Goal: Check status: Check status

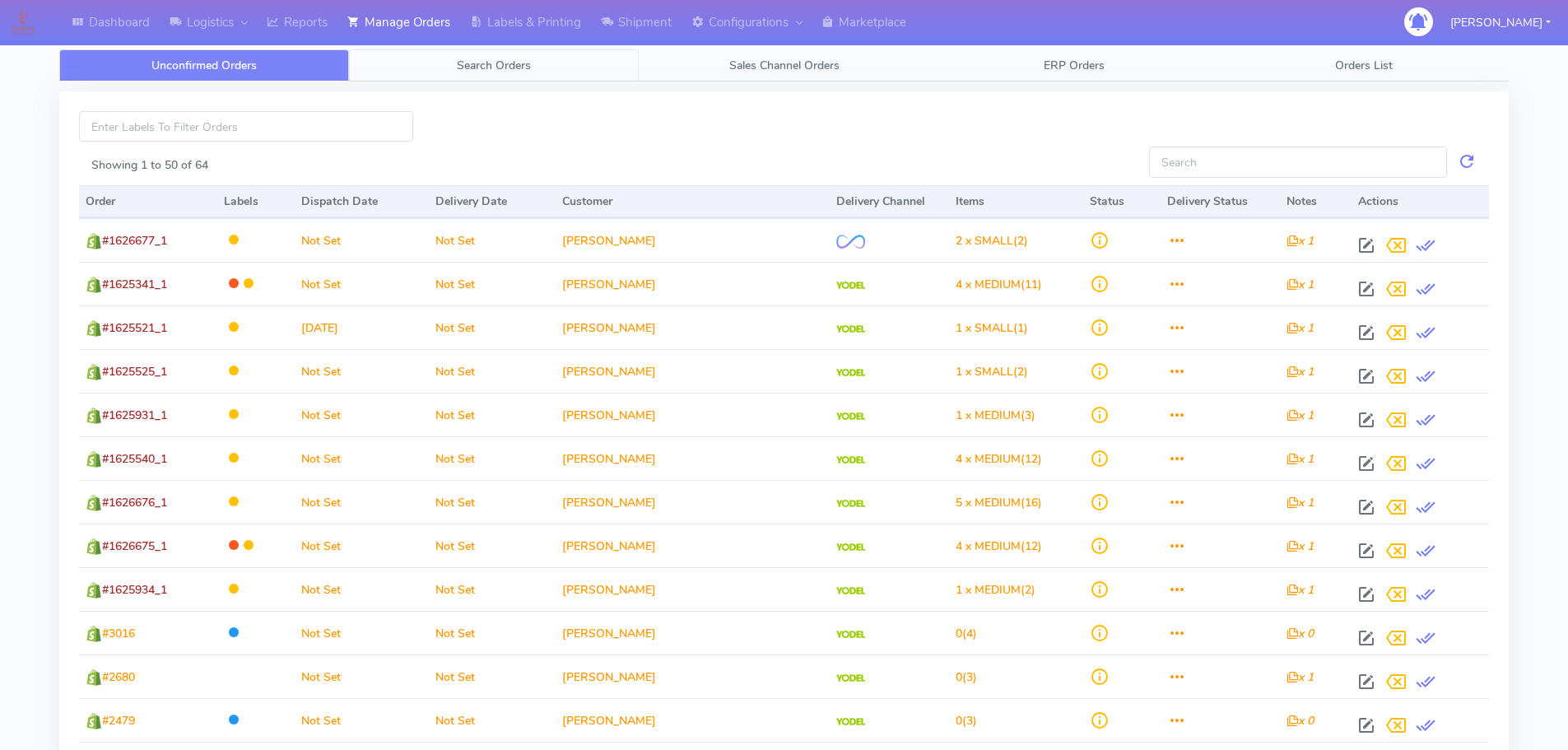
drag, startPoint x: 500, startPoint y: 74, endPoint x: 518, endPoint y: 90, distance: 24.1
click at [500, 74] on link "Search Orders" at bounding box center [493, 66] width 290 height 32
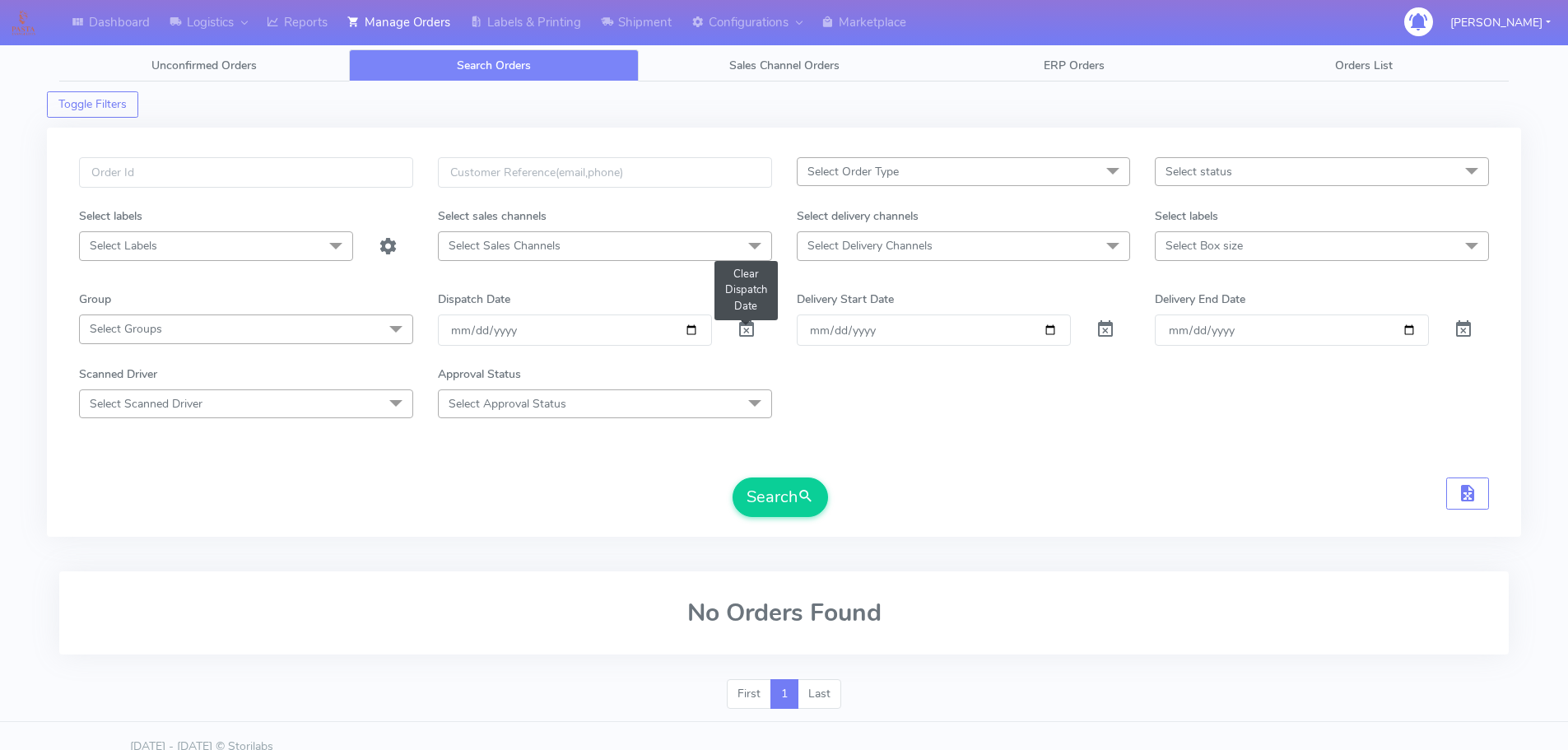
click at [753, 327] on span at bounding box center [747, 332] width 20 height 15
click at [349, 163] on input "text" at bounding box center [246, 172] width 334 height 31
paste input "1624543A"
type input "1624543A"
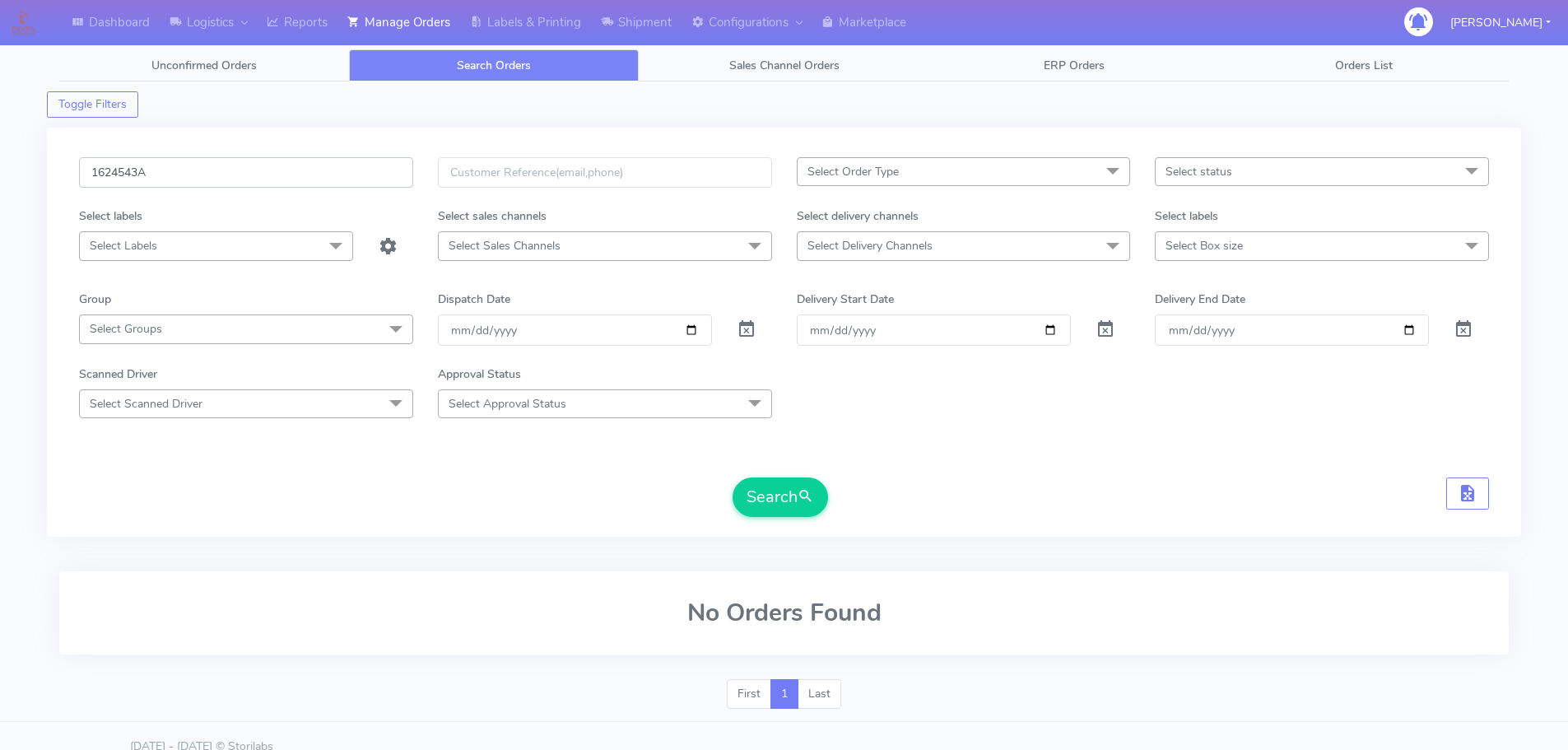
click at [733, 477] on button "Search" at bounding box center [780, 497] width 96 height 40
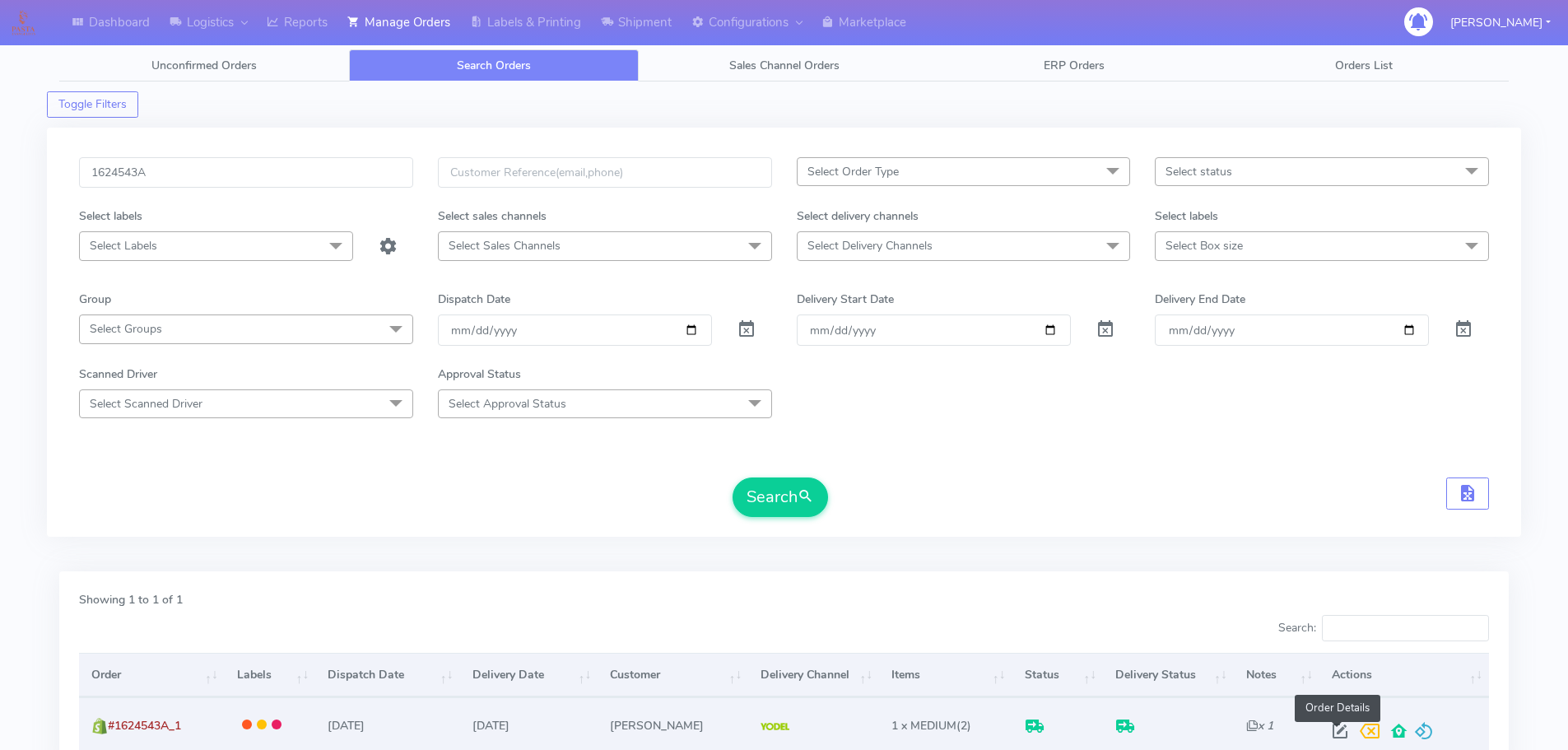
click at [1336, 733] on span at bounding box center [1340, 735] width 30 height 15
select select "5"
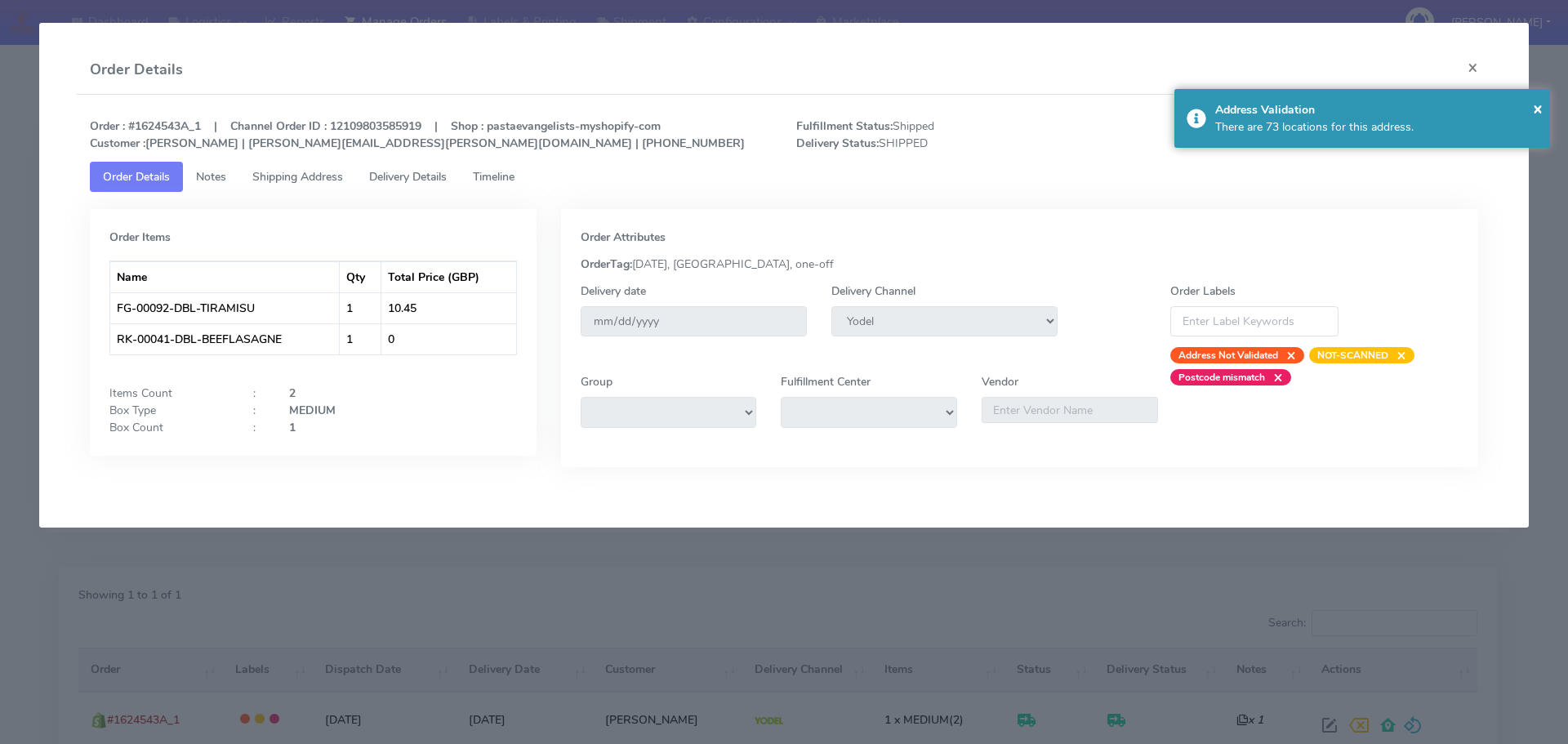
click at [505, 173] on span "Timeline" at bounding box center [493, 176] width 42 height 15
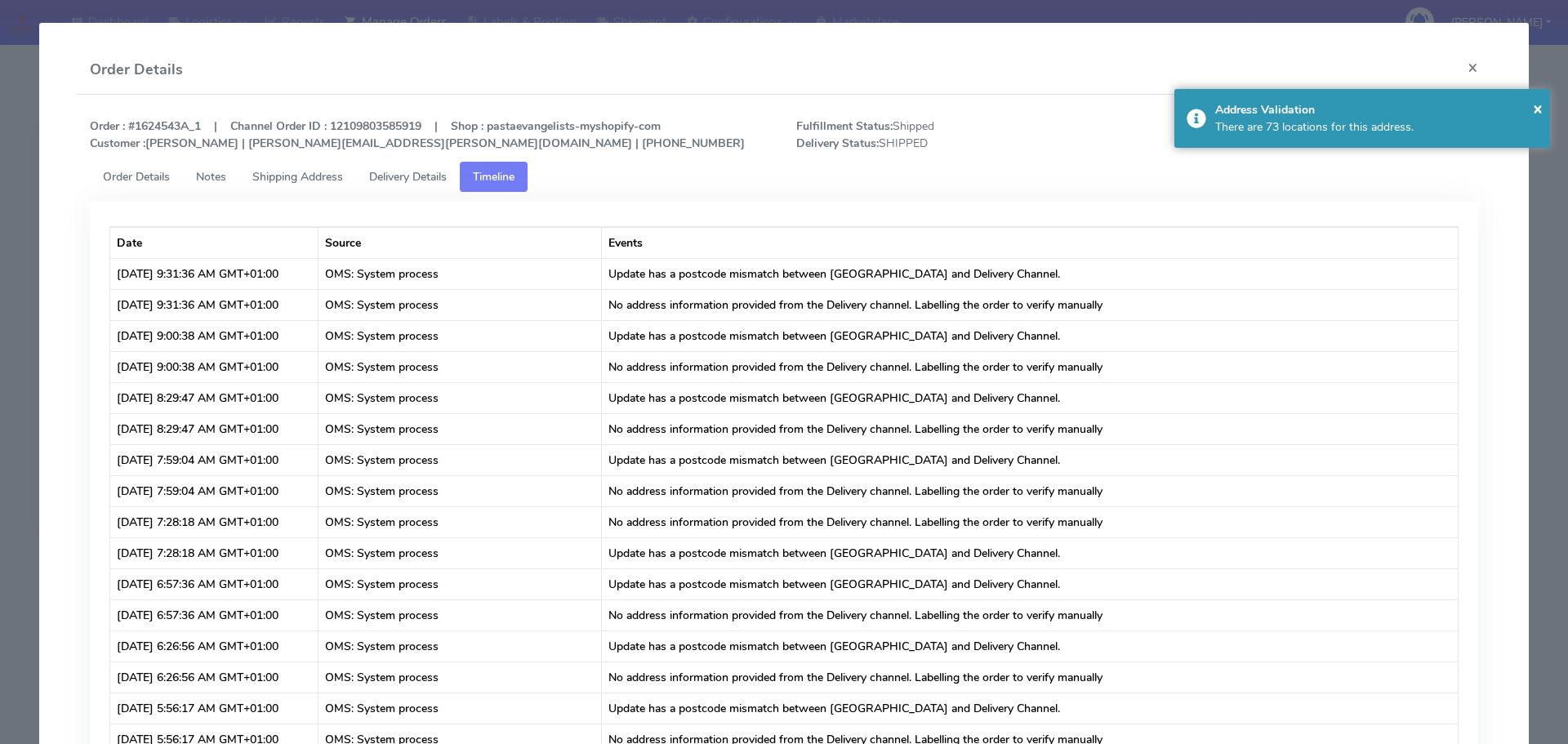
click at [406, 185] on link "Delivery Details" at bounding box center [408, 177] width 104 height 30
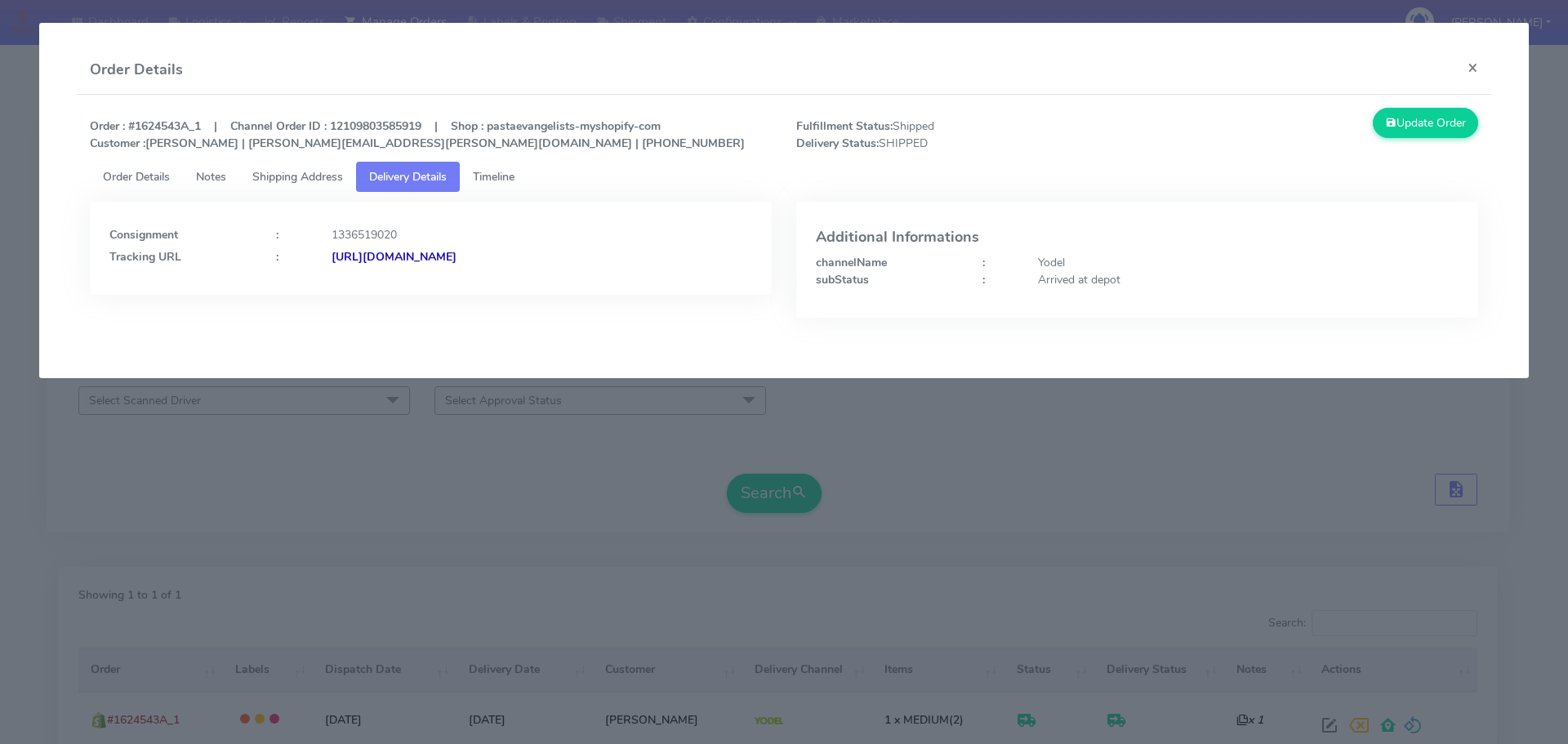
click at [144, 188] on link "Order Details" at bounding box center [136, 177] width 93 height 30
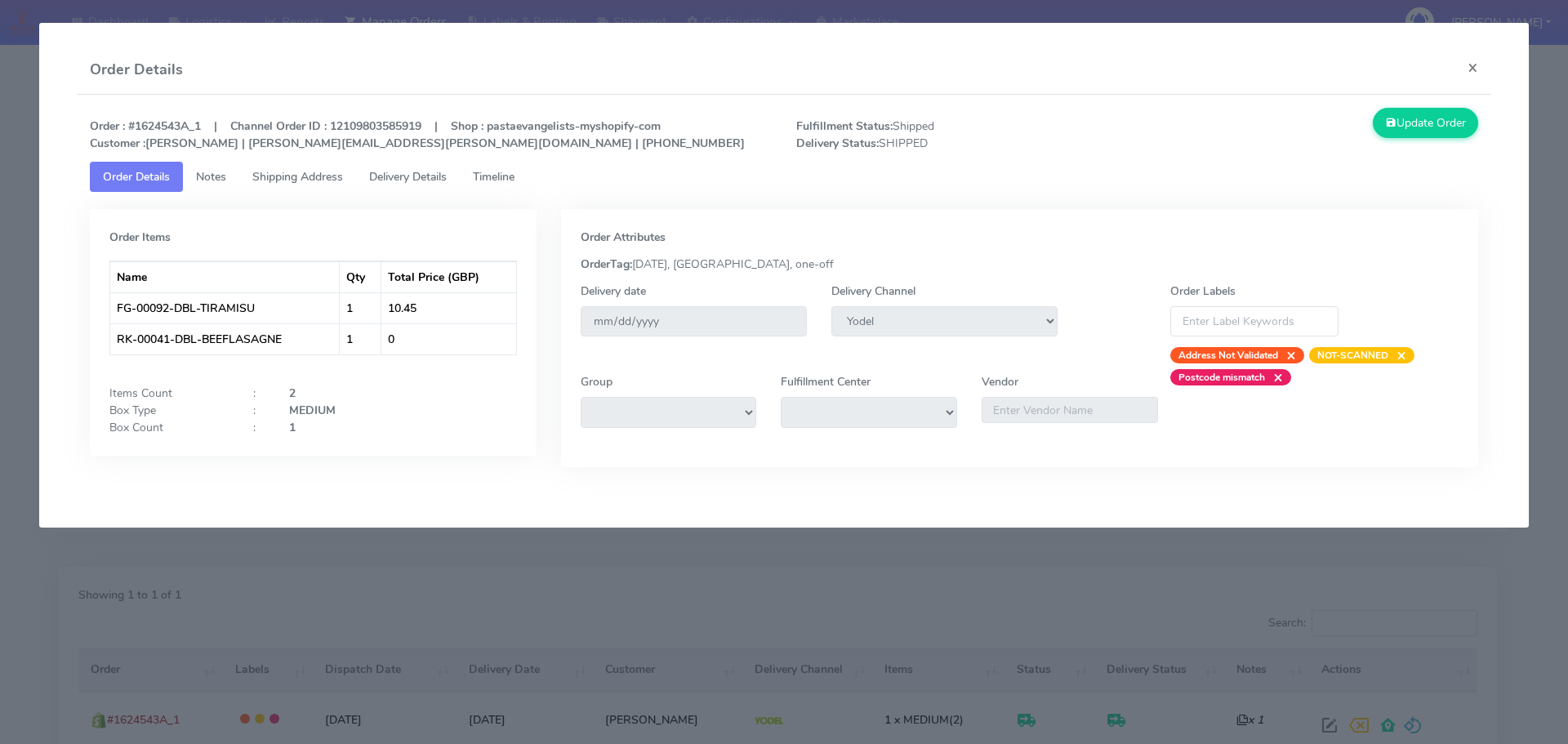
click at [766, 617] on modal-container "Order Details × Order : #1624543A_1 | Channel Order ID : 12109803585919 | Shop …" at bounding box center [784, 372] width 1568 height 744
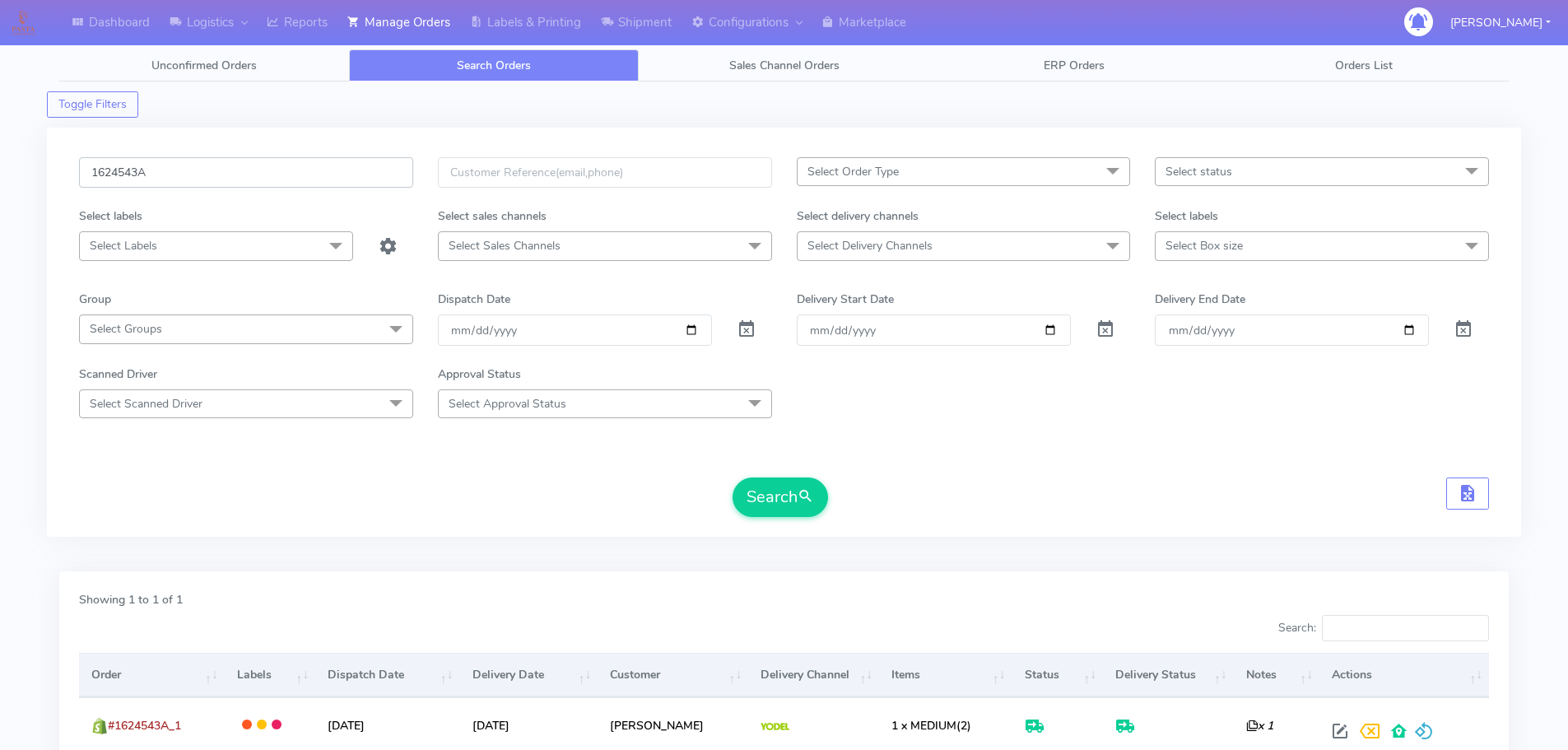
click at [360, 172] on input "1624543A" at bounding box center [246, 172] width 334 height 31
paste input "5324"
type input "1625324"
click at [733, 477] on button "Search" at bounding box center [780, 497] width 96 height 40
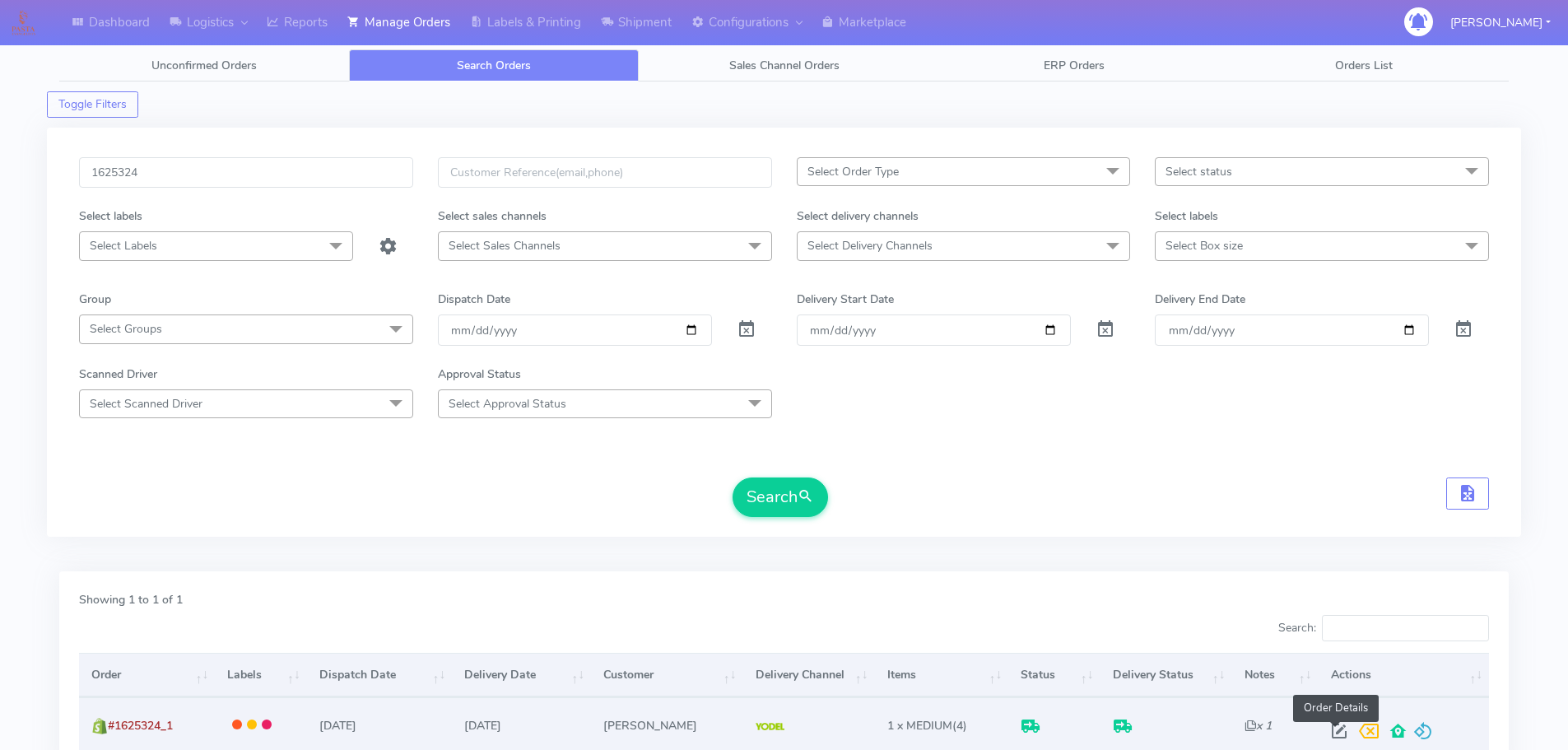
click at [1335, 728] on span at bounding box center [1339, 735] width 30 height 15
select select "5"
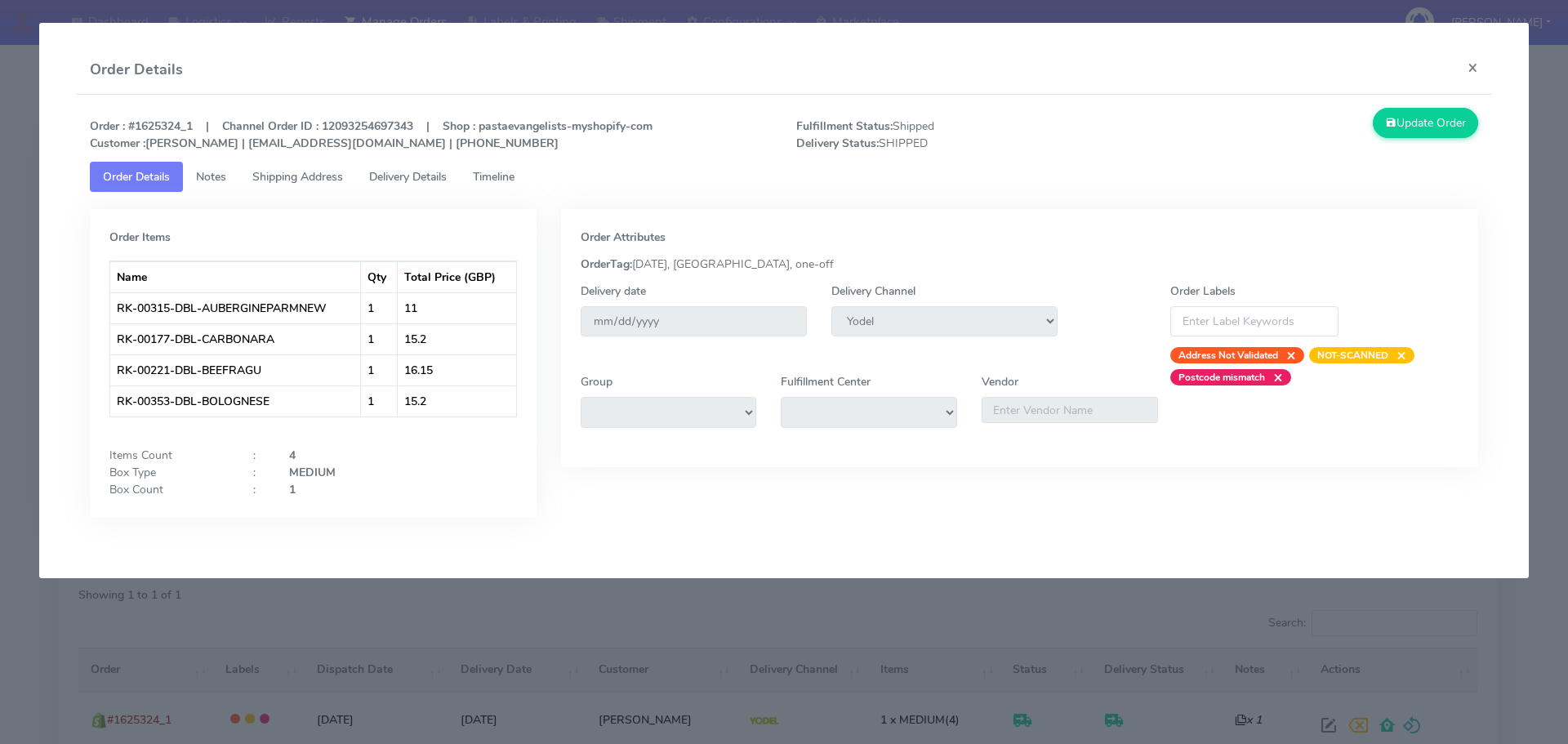
click at [449, 191] on link "Delivery Details" at bounding box center [408, 177] width 104 height 30
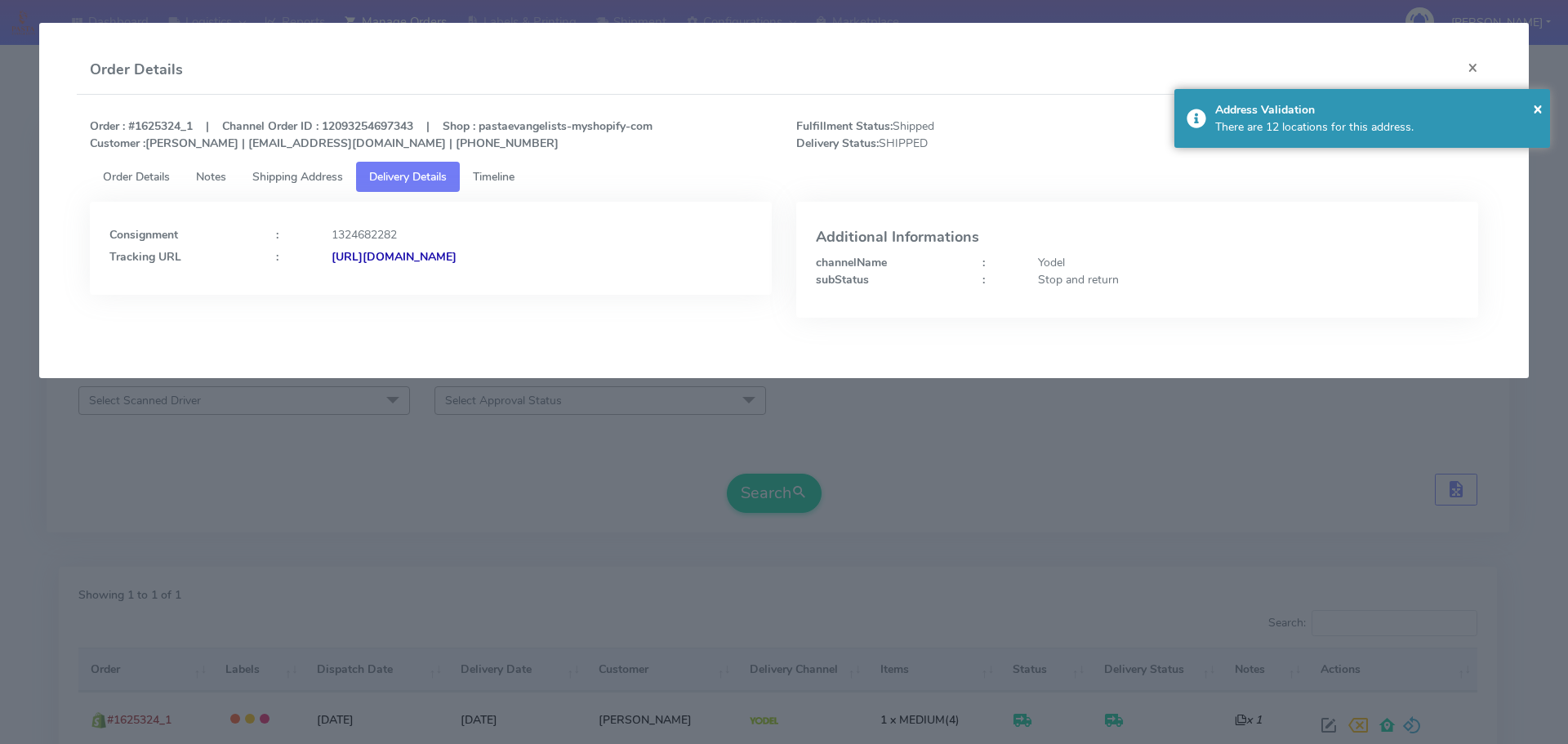
drag, startPoint x: 660, startPoint y: 281, endPoint x: 516, endPoint y: 295, distance: 144.7
click at [509, 295] on div "Consignment : 1324682282 Tracking URL : [URL][DOMAIN_NAME]" at bounding box center [430, 271] width 706 height 141
copy strong "JJD0002249960901359"
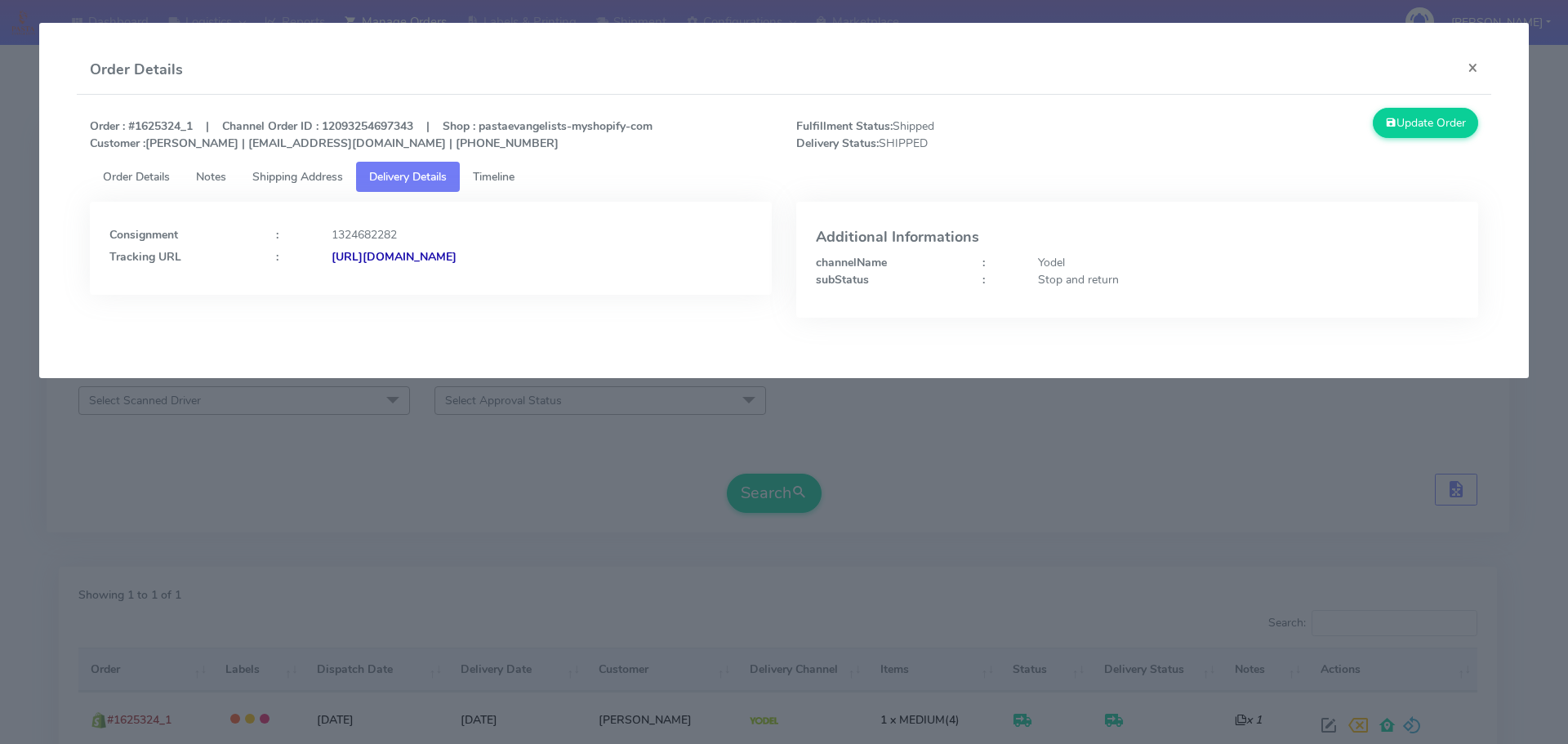
click at [422, 492] on modal-container "Order Details × Order : #1625324_1 | Channel Order ID : 12093254697343 | Shop :…" at bounding box center [784, 372] width 1568 height 744
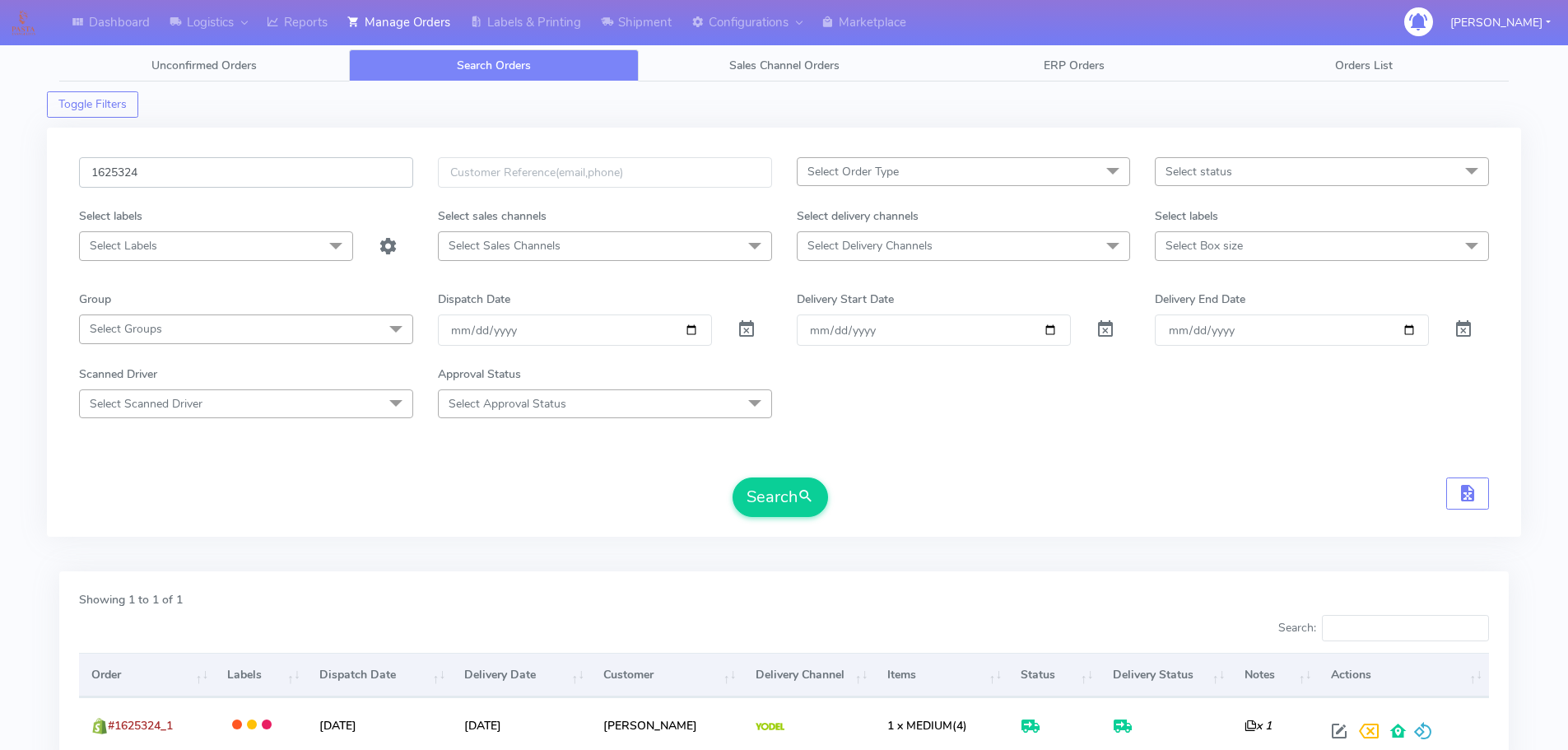
click at [351, 169] on input "1625324" at bounding box center [246, 172] width 334 height 31
paste input "17478"
type input "1617478"
click at [733, 477] on button "Search" at bounding box center [780, 497] width 96 height 40
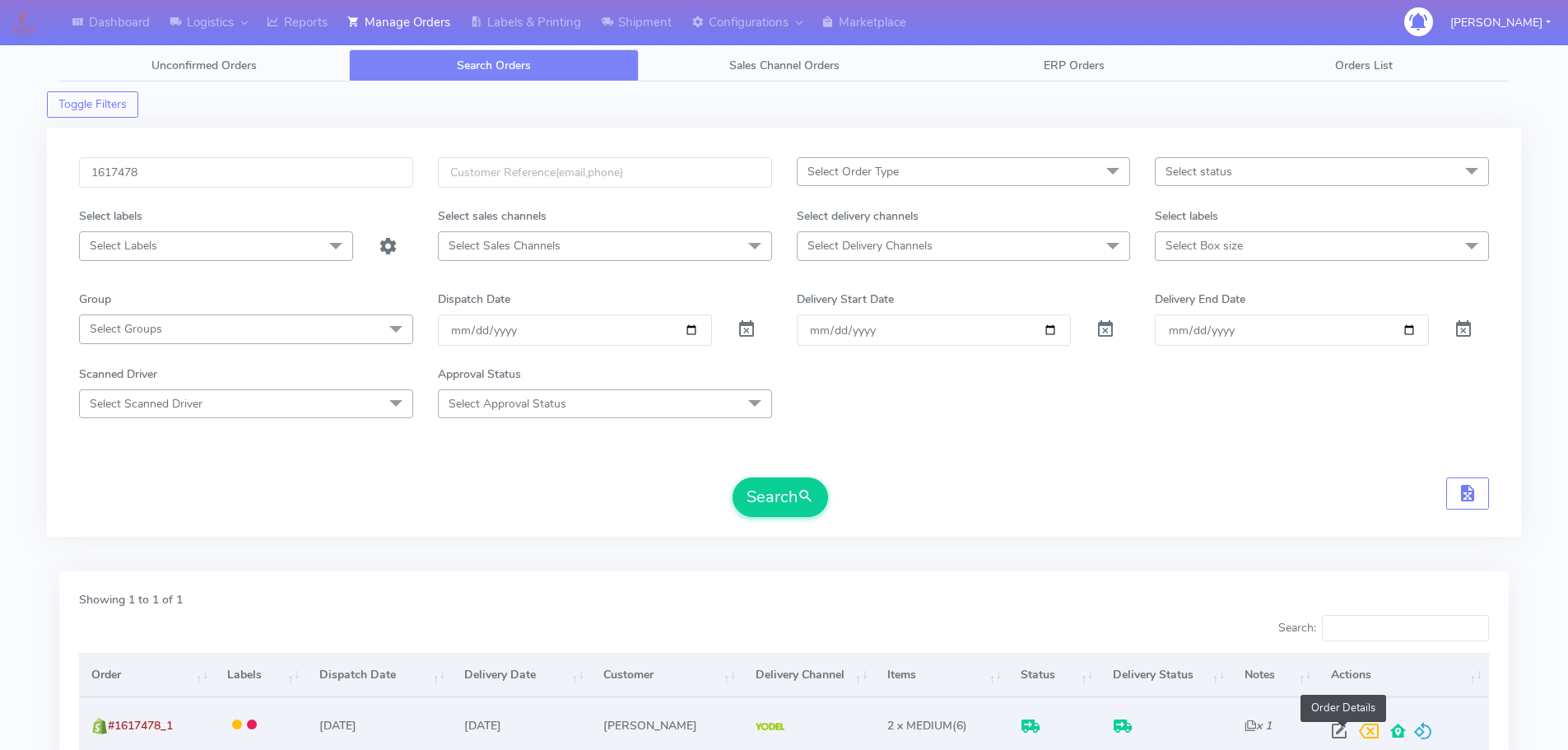
click at [1339, 731] on span at bounding box center [1339, 735] width 30 height 15
select select "5"
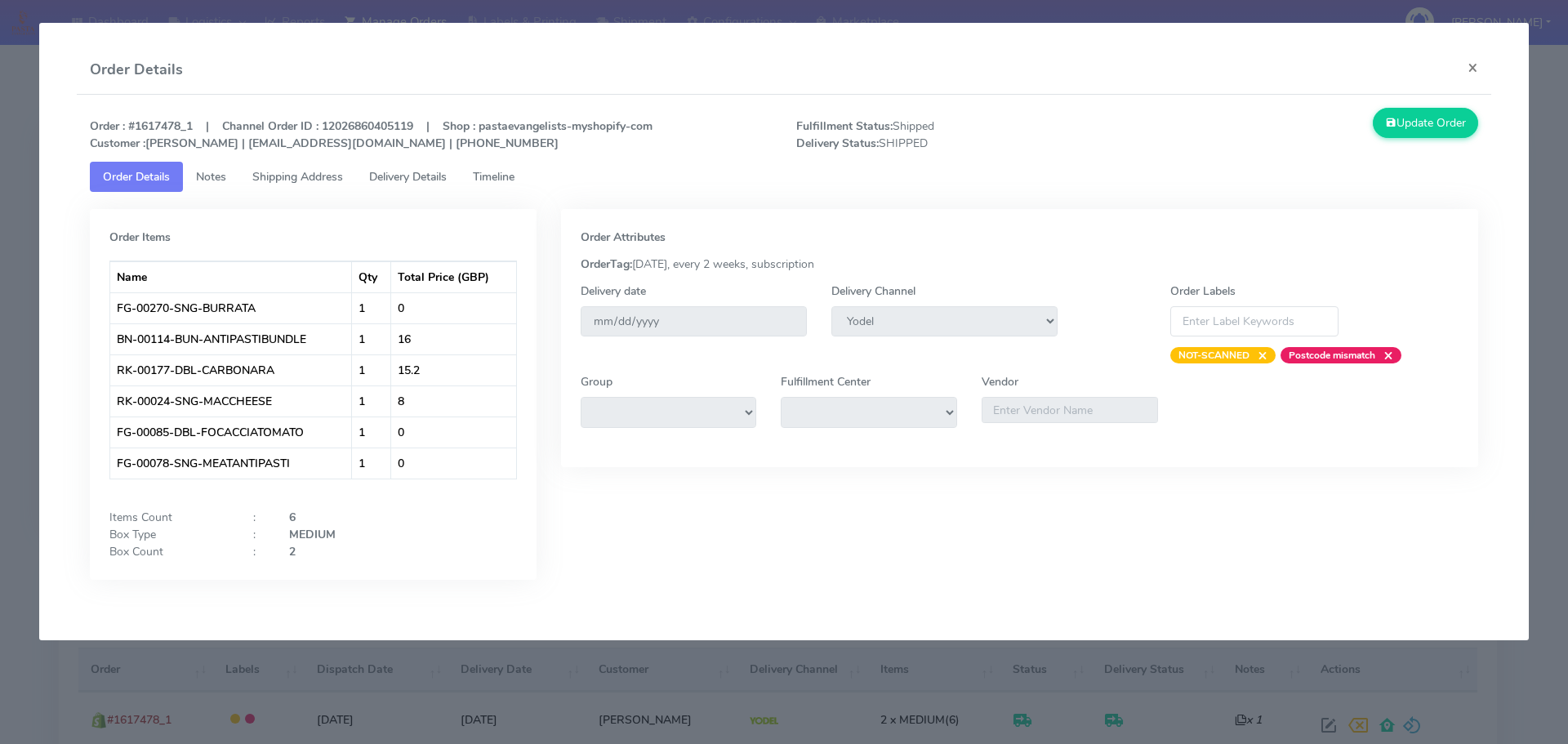
click at [435, 182] on span "Delivery Details" at bounding box center [407, 176] width 78 height 15
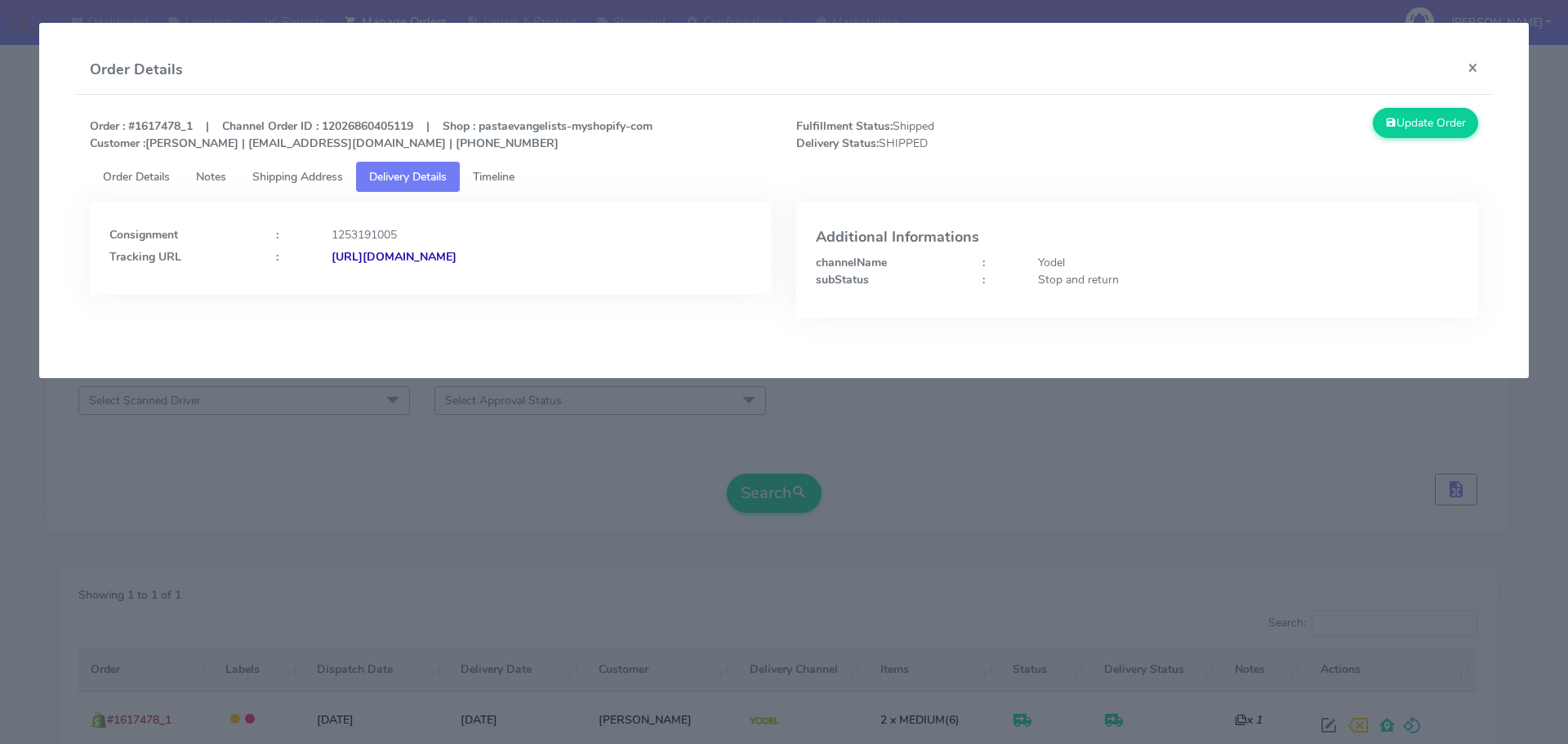
drag, startPoint x: 677, startPoint y: 508, endPoint x: 670, endPoint y: 446, distance: 62.4
click at [677, 507] on modal-container "Order Details × Order : #1617478_1 | Channel Order ID : 12026860405119 | Shop :…" at bounding box center [784, 372] width 1568 height 744
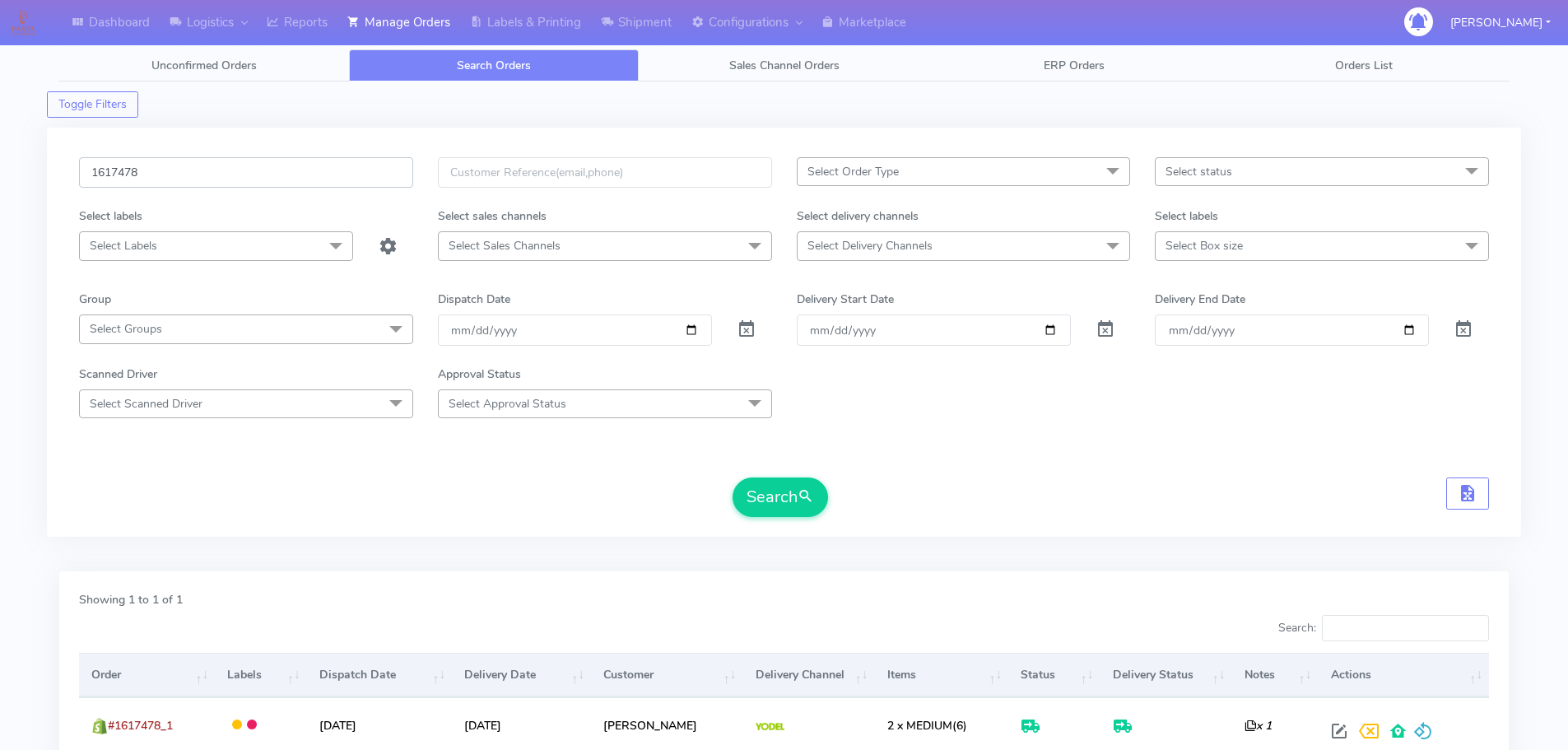
click at [350, 174] on input "1617478" at bounding box center [246, 172] width 334 height 31
paste input "25130"
type input "1625130"
click at [733, 477] on button "Search" at bounding box center [780, 497] width 96 height 40
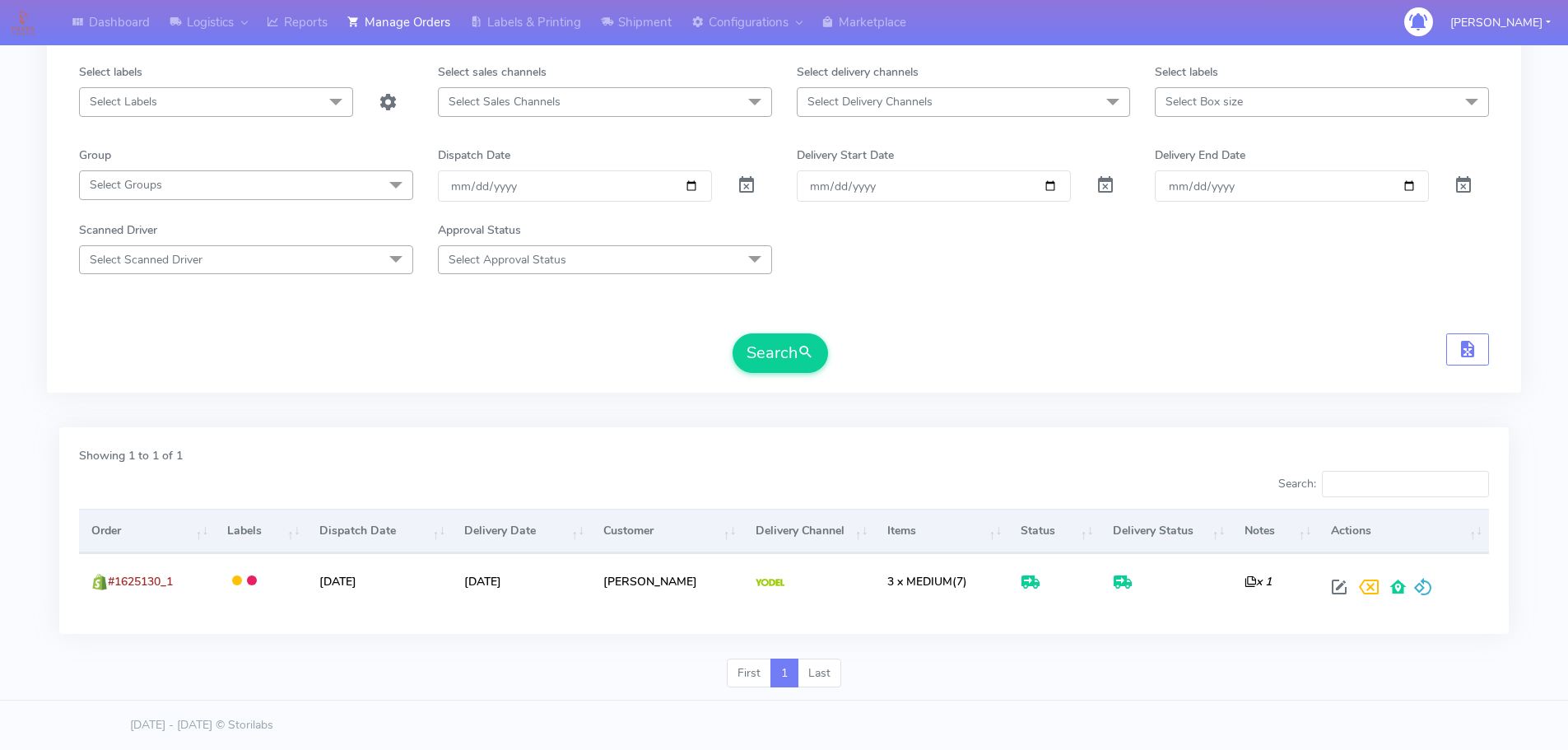
scroll to position [162, 0]
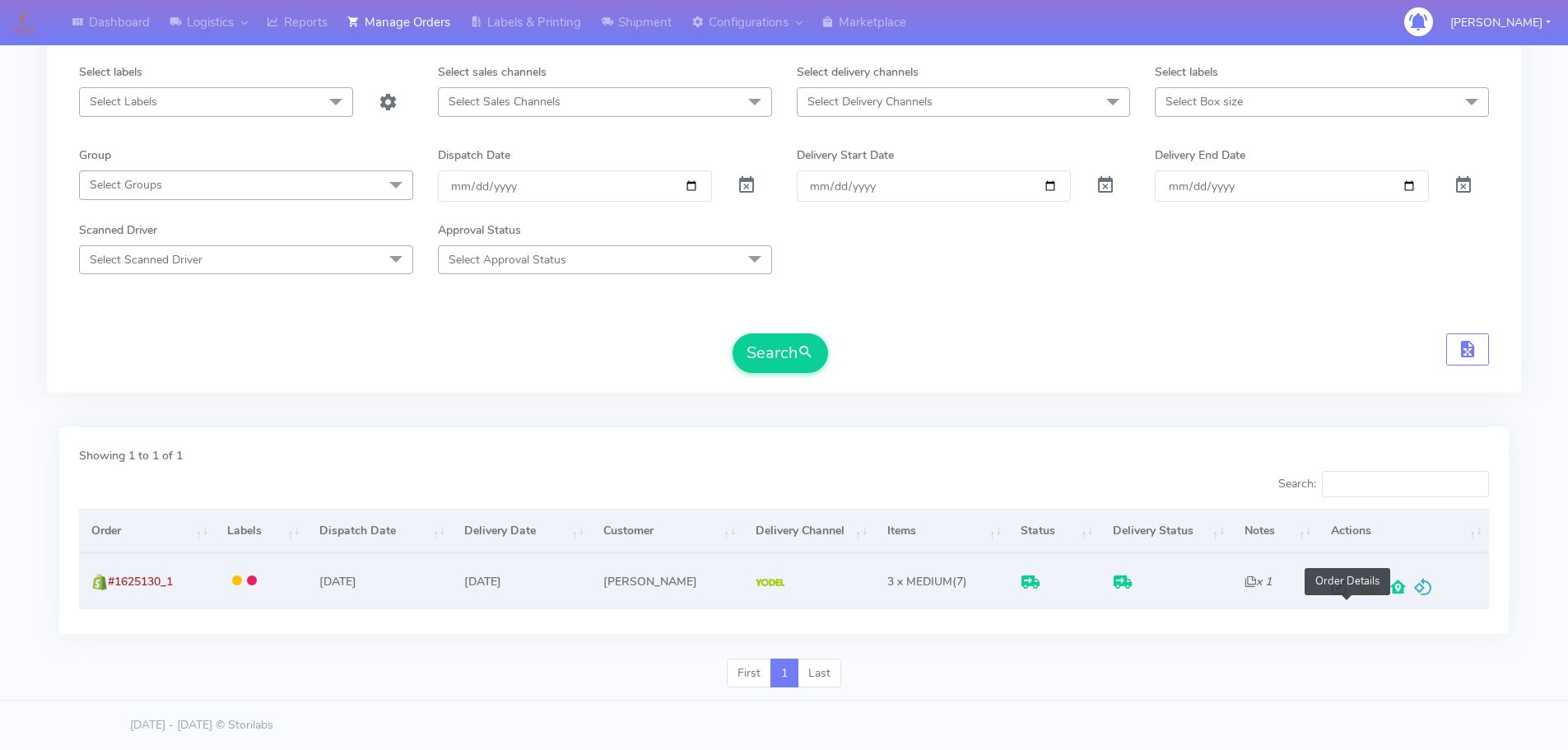
click at [1342, 583] on span at bounding box center [1339, 590] width 30 height 15
select select "5"
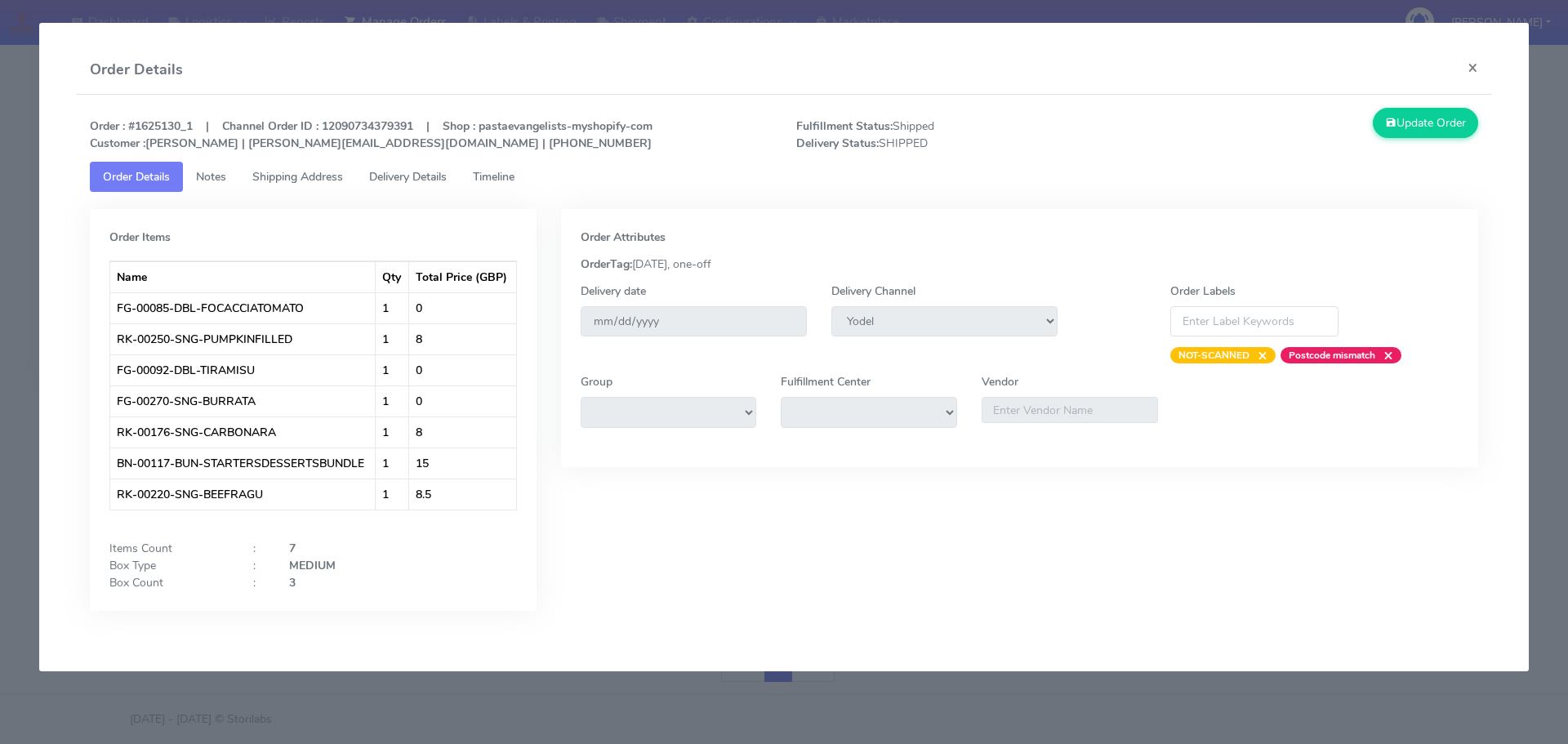
click at [429, 184] on span "Delivery Details" at bounding box center [407, 176] width 78 height 15
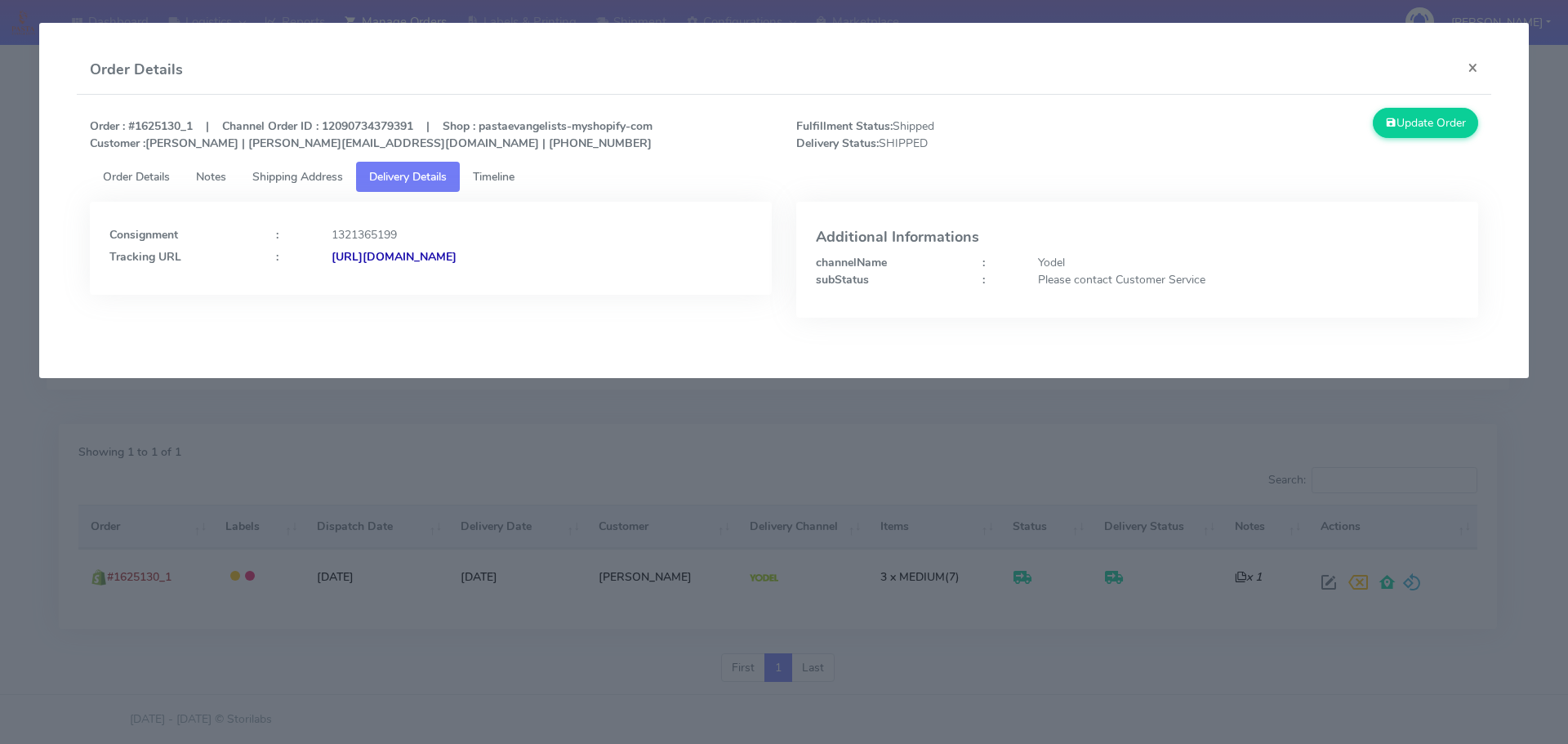
drag, startPoint x: 690, startPoint y: 275, endPoint x: 507, endPoint y: 292, distance: 183.8
click at [507, 292] on div "Consignment : 1321365199 Tracking URL : [URL][DOMAIN_NAME]" at bounding box center [430, 248] width 682 height 93
copy strong "JJD0002249960900895"
click at [837, 437] on modal-container "Order Details × Order : #1625130_1 | Channel Order ID : 12090734379391 | Shop :…" at bounding box center [784, 372] width 1568 height 744
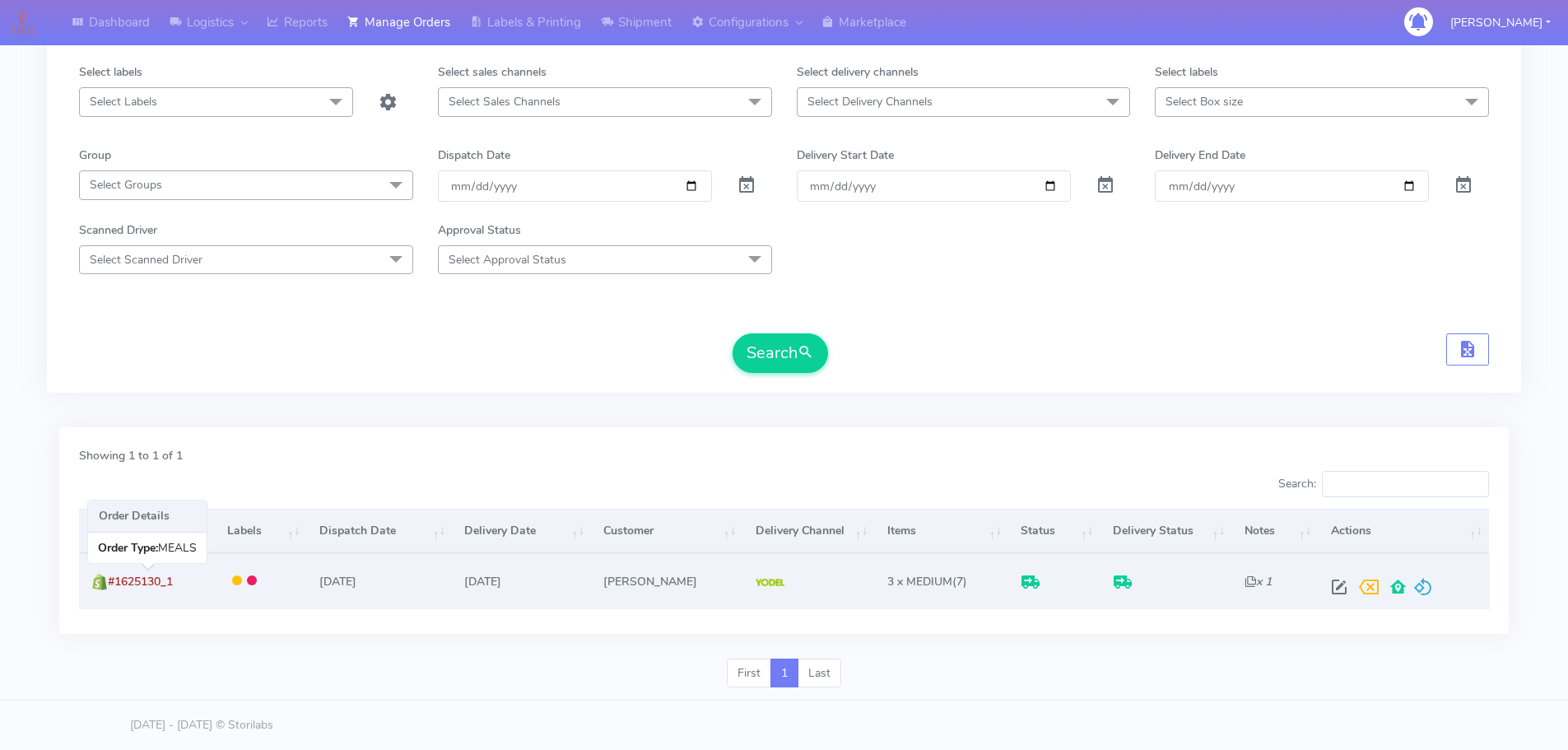
drag, startPoint x: 185, startPoint y: 591, endPoint x: 118, endPoint y: 585, distance: 67.3
click at [118, 585] on td "#1625130_1" at bounding box center [147, 580] width 136 height 55
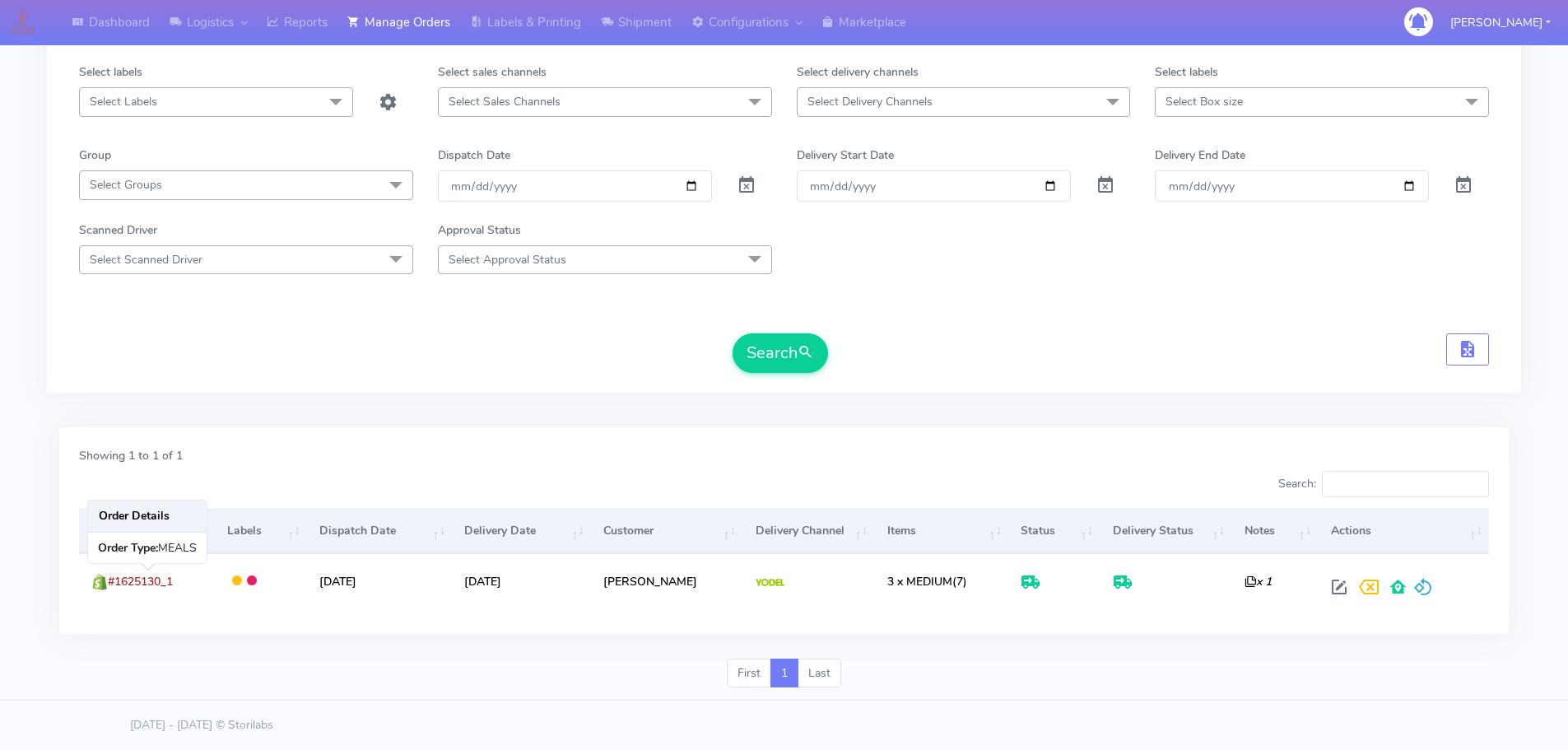
copy span "1625130_1"
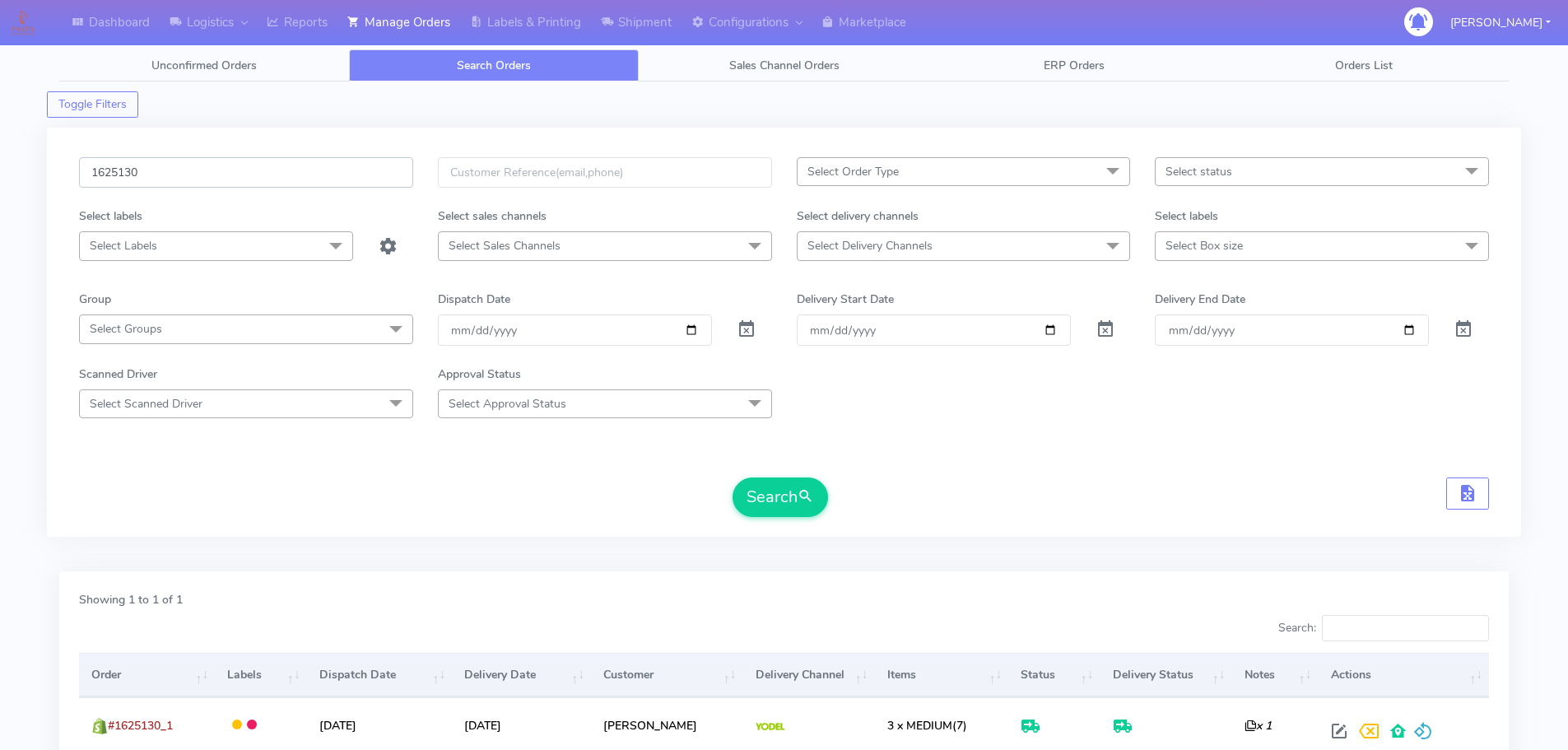
click at [365, 174] on input "1625130" at bounding box center [246, 172] width 334 height 31
click at [364, 174] on input "1625130" at bounding box center [246, 172] width 334 height 31
paste input "91"
type input "1625910"
click at [733, 477] on button "Search" at bounding box center [780, 497] width 96 height 40
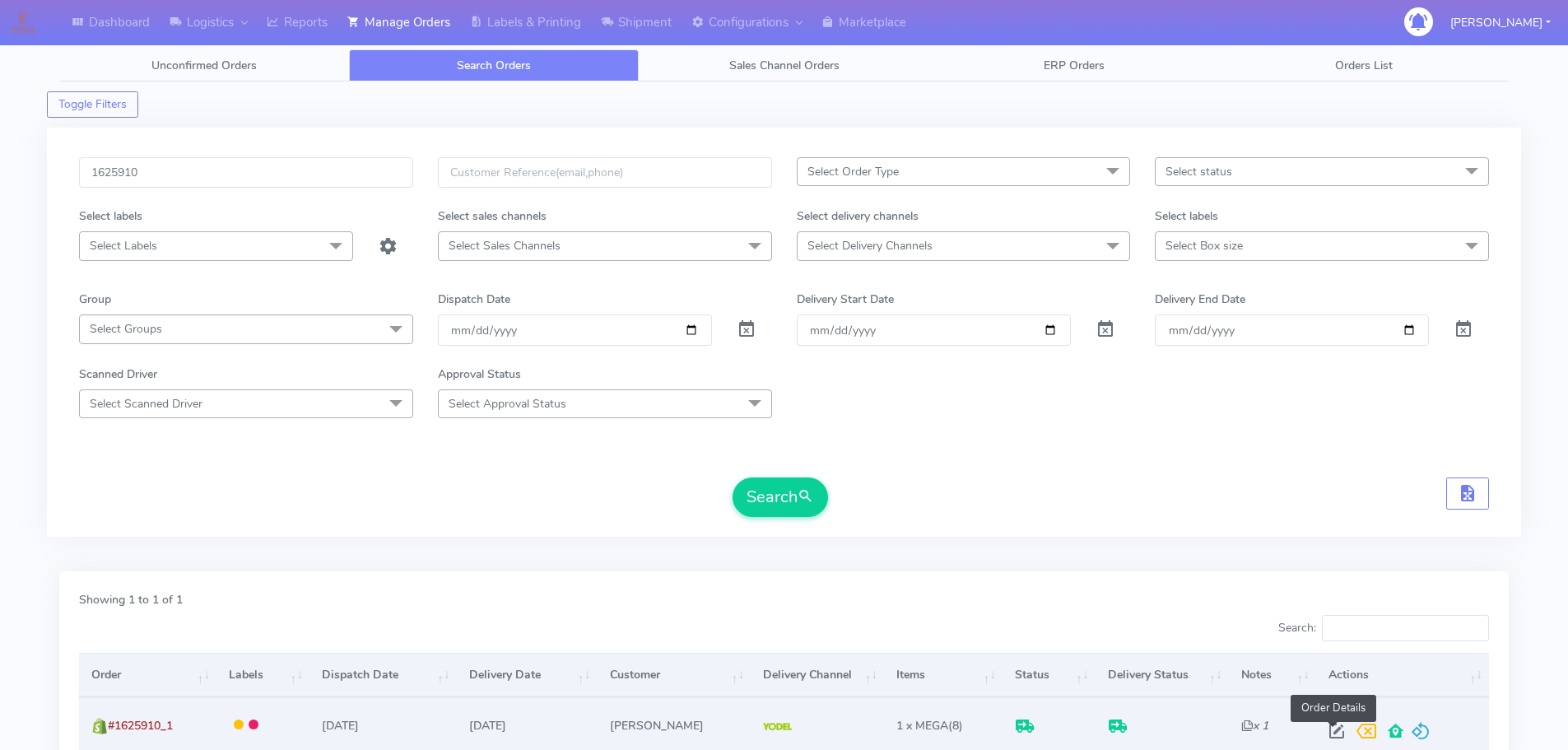
click at [1334, 727] on span at bounding box center [1336, 735] width 30 height 15
select select "5"
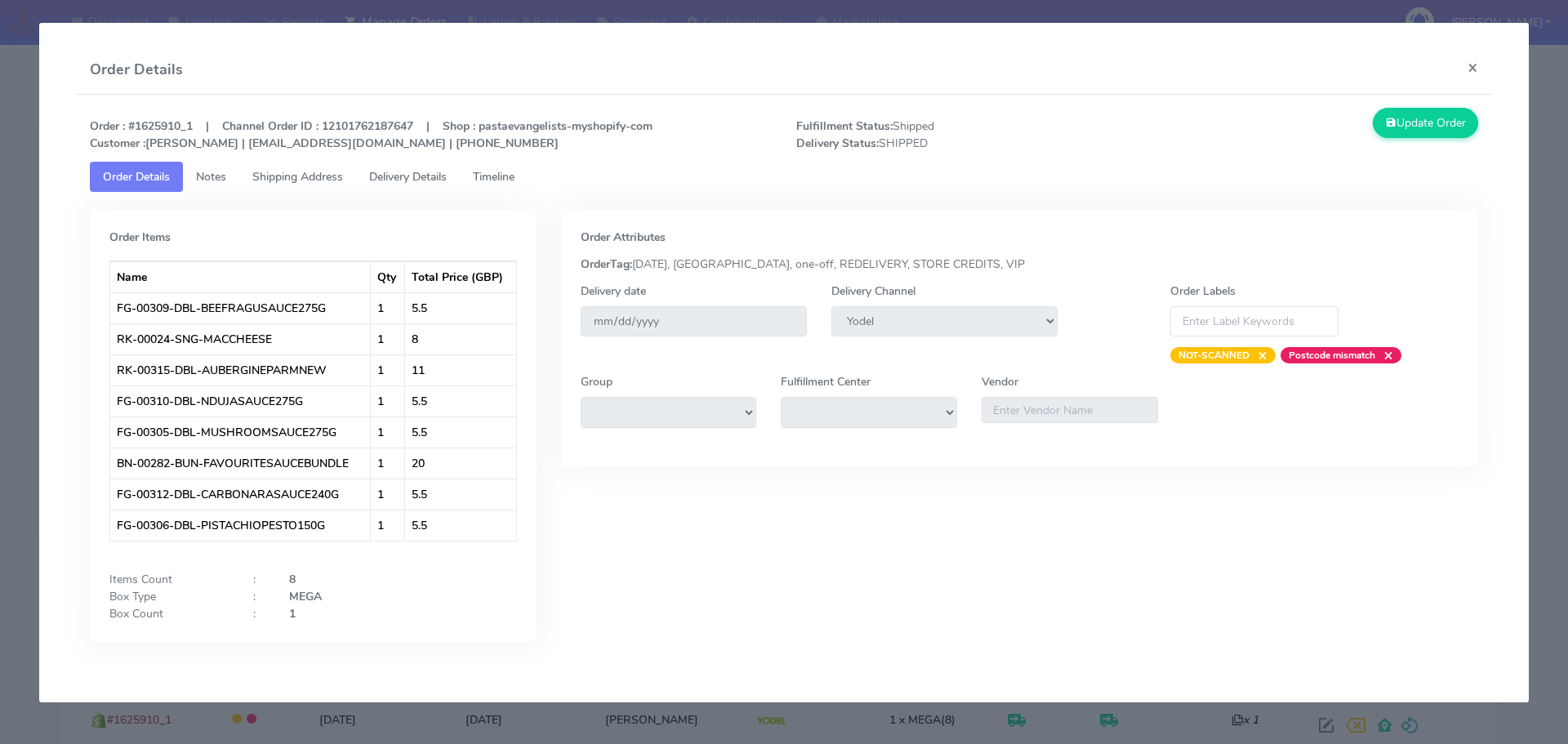
click at [418, 171] on span "Delivery Details" at bounding box center [407, 176] width 78 height 15
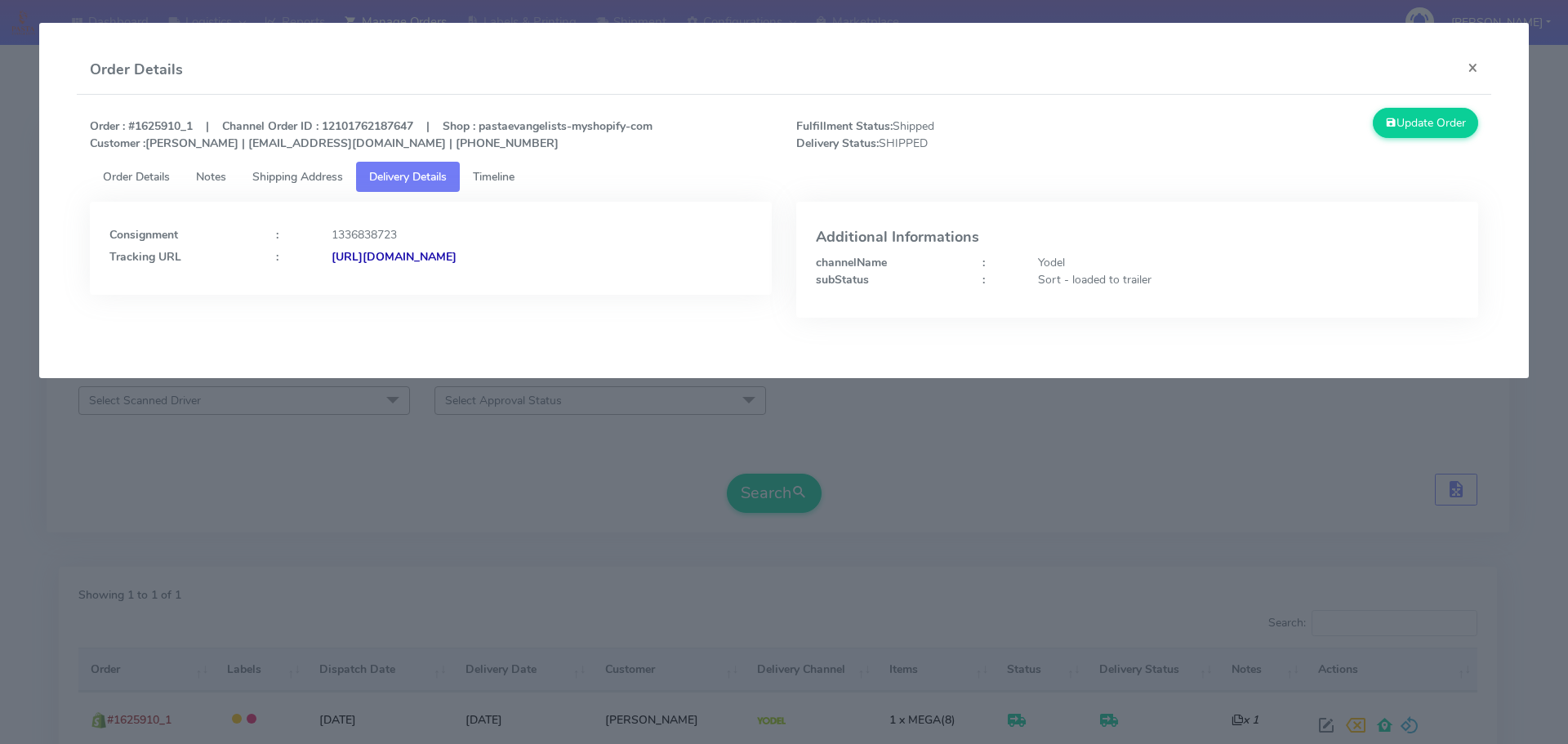
drag, startPoint x: 642, startPoint y: 275, endPoint x: 509, endPoint y: 296, distance: 134.6
click at [509, 296] on div "Consignment : 1336838723 Tracking URL : [URL][DOMAIN_NAME]" at bounding box center [430, 271] width 706 height 141
copy strong "JJD0002249960902120"
click at [626, 161] on div "Order : #1625910_1 | Channel Order ID : 12101762187647 | Shop : pastaevangelist…" at bounding box center [784, 134] width 1413 height 54
drag, startPoint x: 683, startPoint y: 278, endPoint x: 331, endPoint y: 317, distance: 354.2
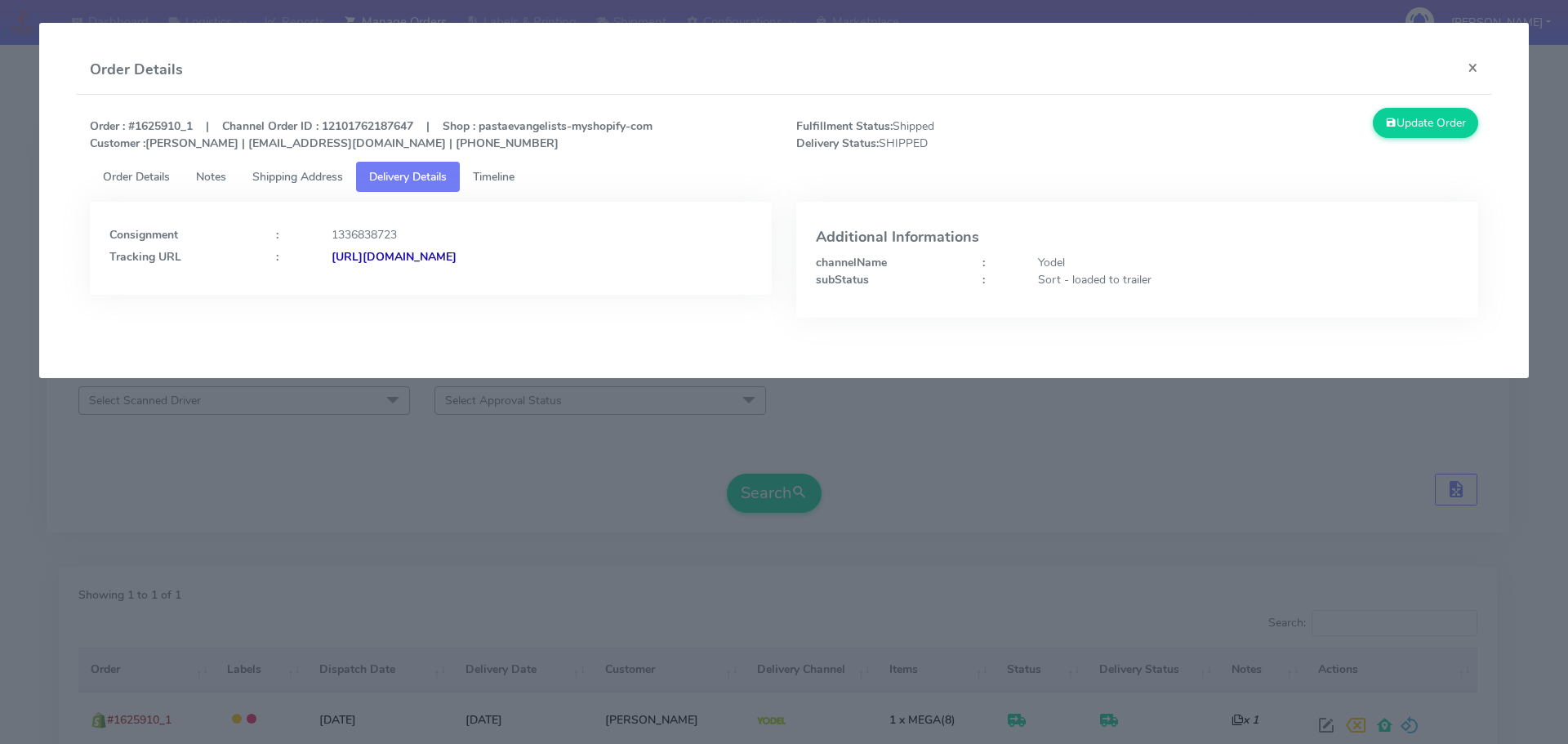
click at [331, 317] on div "Consignment : 1336838723 Tracking URL : [URL][DOMAIN_NAME]" at bounding box center [430, 271] width 706 height 141
copy strong "[URL][DOMAIN_NAME]"
click at [301, 341] on div "Consignment : 1336838723 Tracking URL : [URL][DOMAIN_NAME]" at bounding box center [430, 271] width 706 height 141
click at [335, 384] on modal-container "Order Details × Order : #1625910_1 | Channel Order ID : 12101762187647 | Shop :…" at bounding box center [784, 372] width 1568 height 744
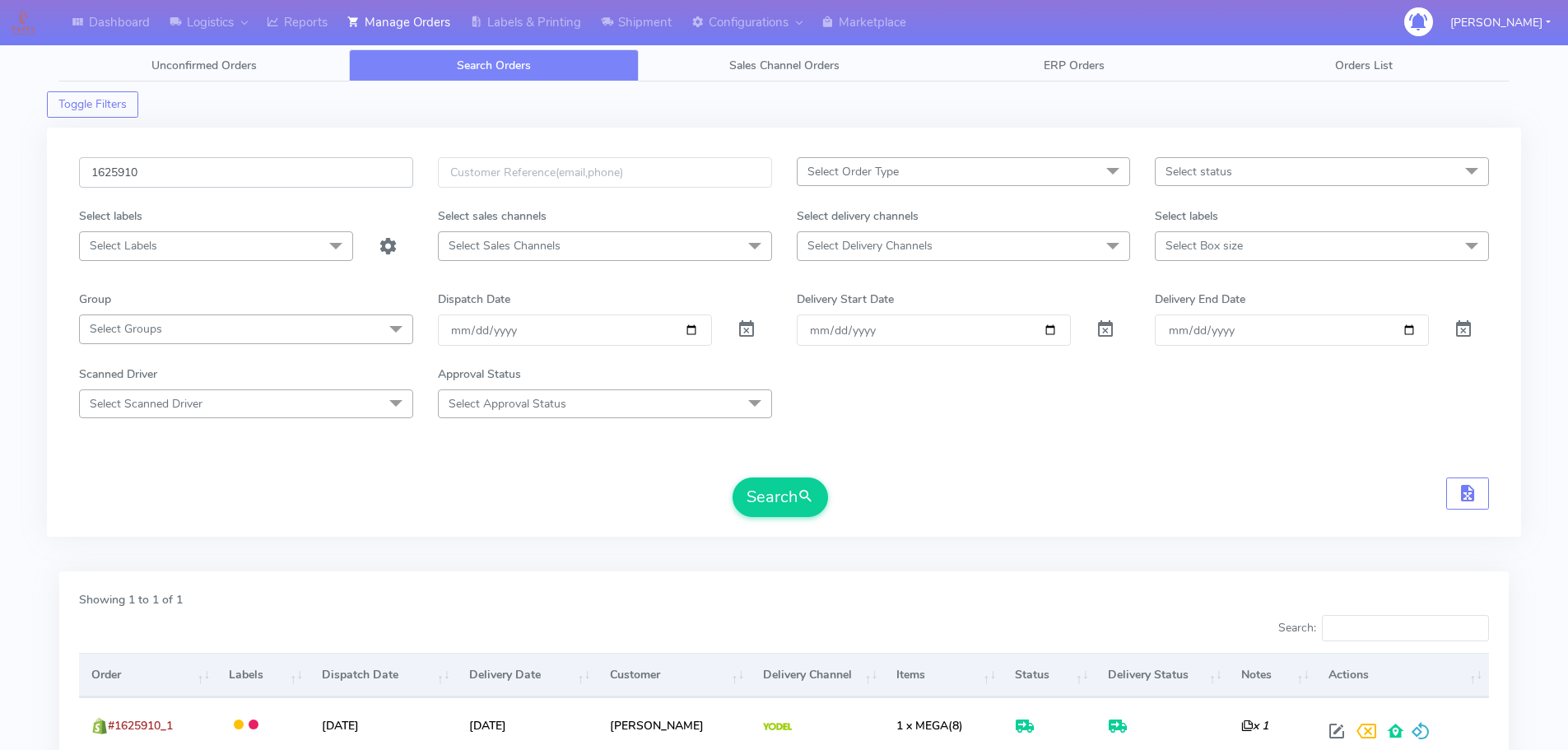
click at [336, 165] on input "1625910" at bounding box center [246, 172] width 334 height 31
paste input "466"
type input "1625466"
click at [733, 477] on button "Search" at bounding box center [780, 497] width 96 height 40
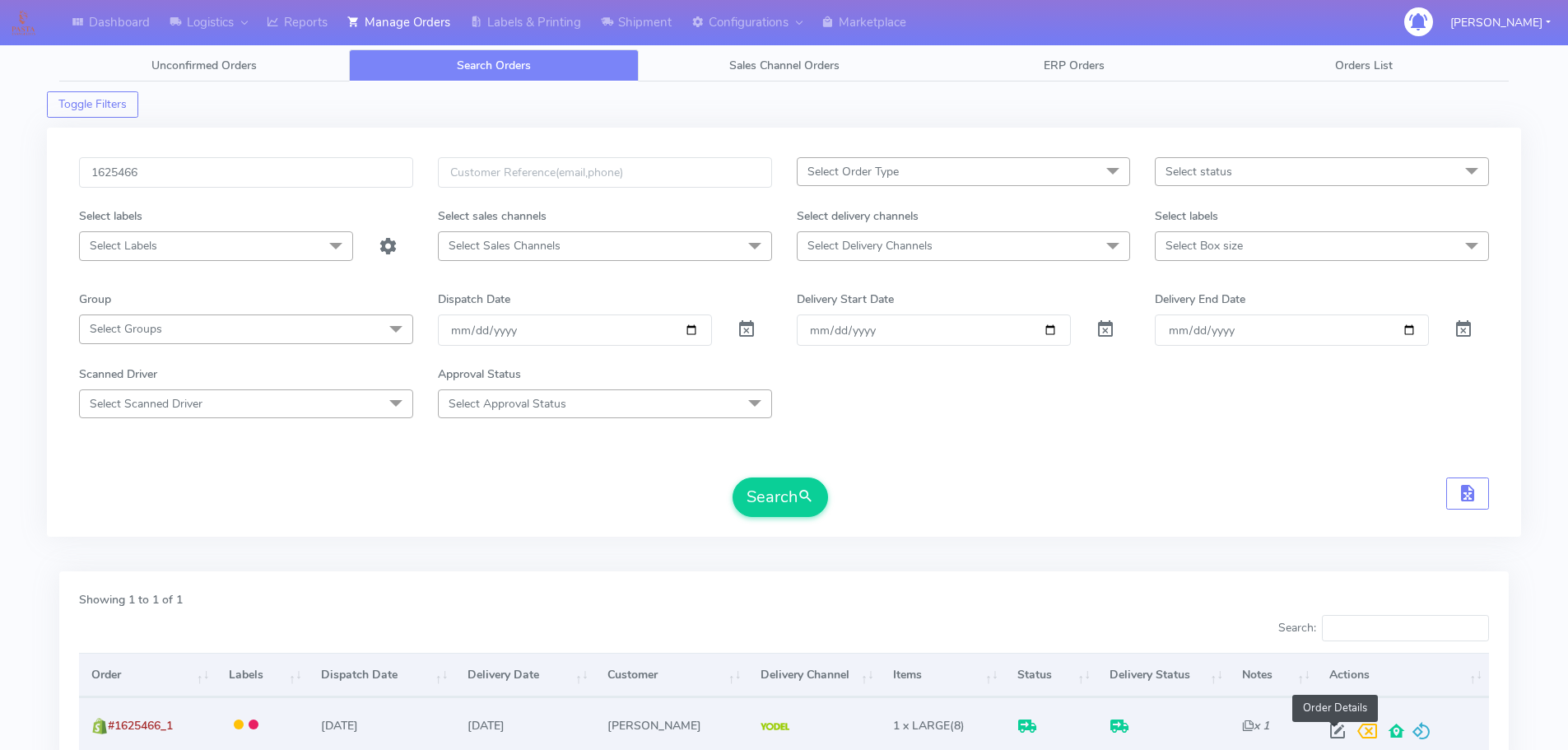
click at [1337, 731] on span at bounding box center [1337, 735] width 30 height 15
select select "5"
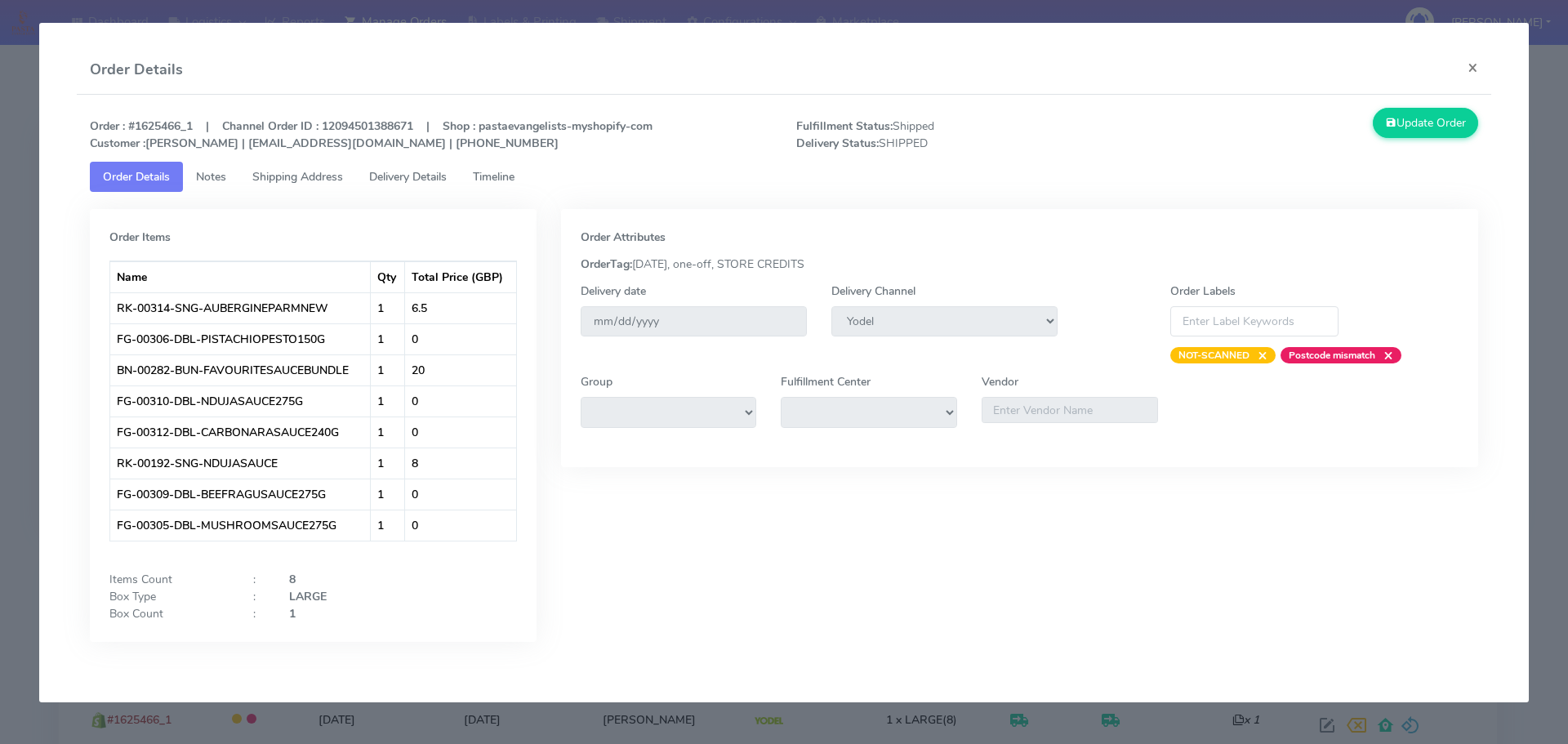
click at [434, 180] on span "Delivery Details" at bounding box center [407, 176] width 78 height 15
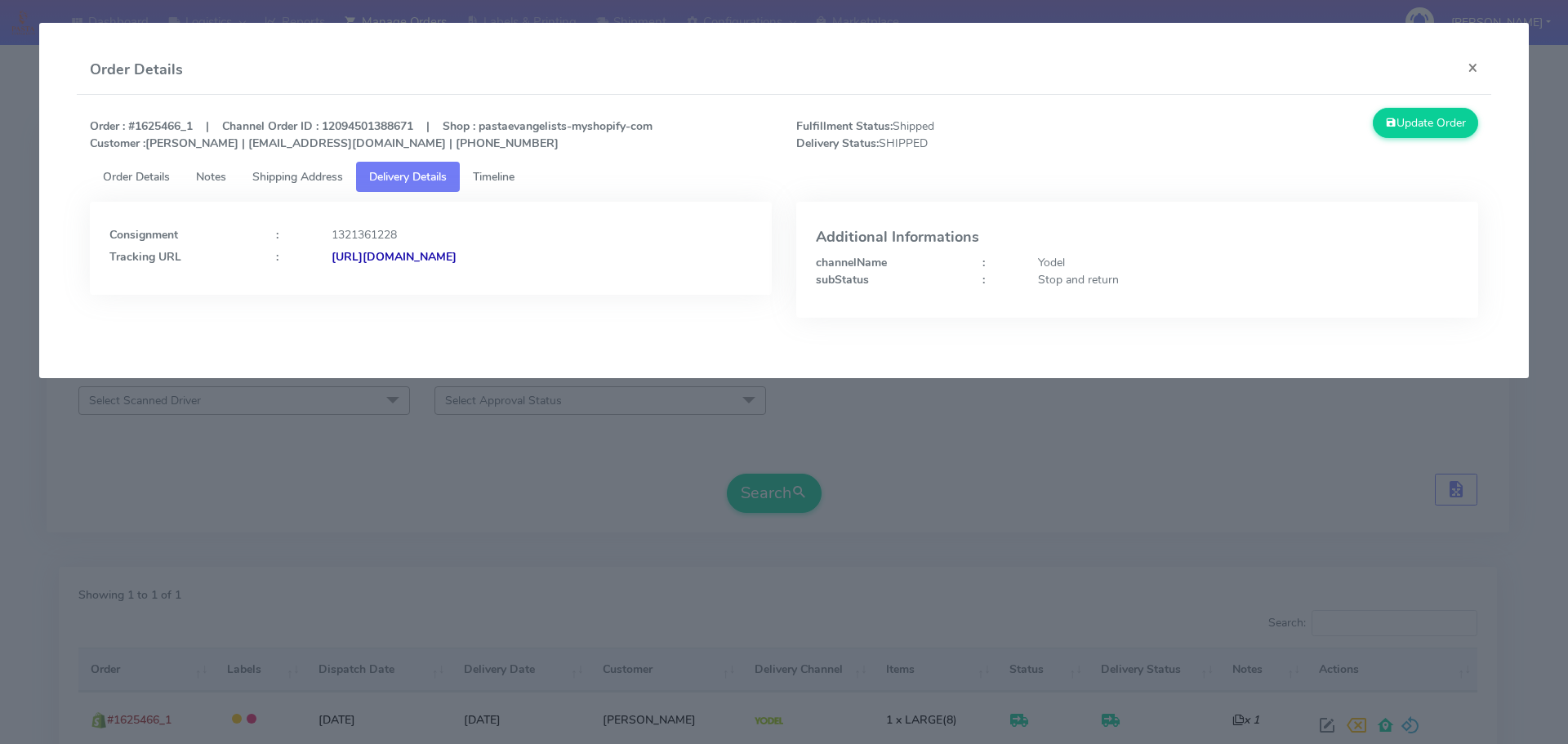
click at [652, 61] on div "Order Details ×" at bounding box center [784, 70] width 1415 height 49
drag, startPoint x: 695, startPoint y: 262, endPoint x: 508, endPoint y: 292, distance: 189.4
click at [508, 292] on div "Consignment : 1321361228 Tracking URL : [URL][DOMAIN_NAME]" at bounding box center [430, 248] width 682 height 93
copy strong "JJD0002249960900777"
click at [651, 391] on modal-container "Order Details × Order : #1625466_1 | Channel Order ID : 12094501388671 | Shop :…" at bounding box center [784, 372] width 1568 height 744
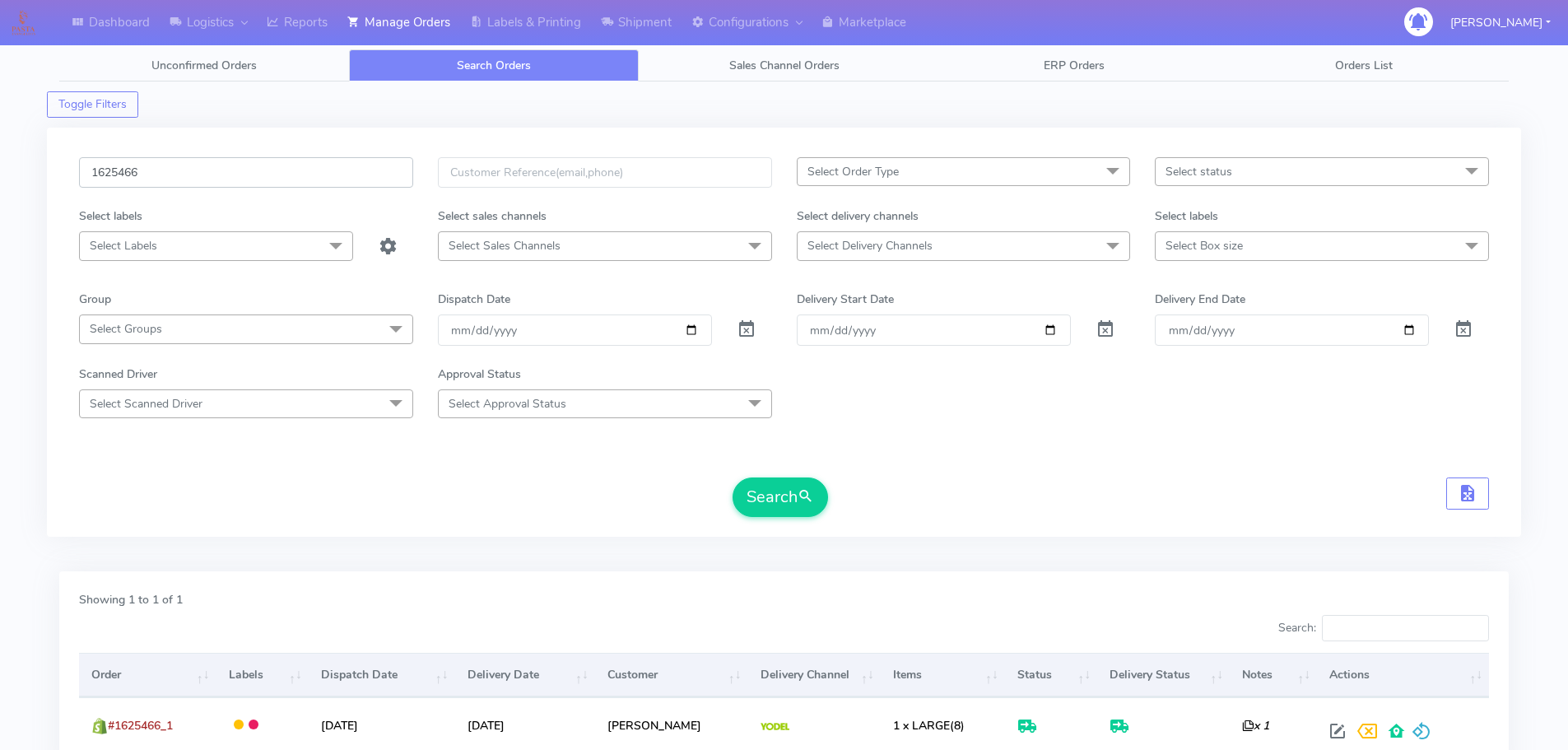
click at [341, 174] on input "1625466" at bounding box center [246, 172] width 334 height 31
paste input "4341"
type input "1624341"
click at [733, 477] on button "Search" at bounding box center [780, 497] width 96 height 40
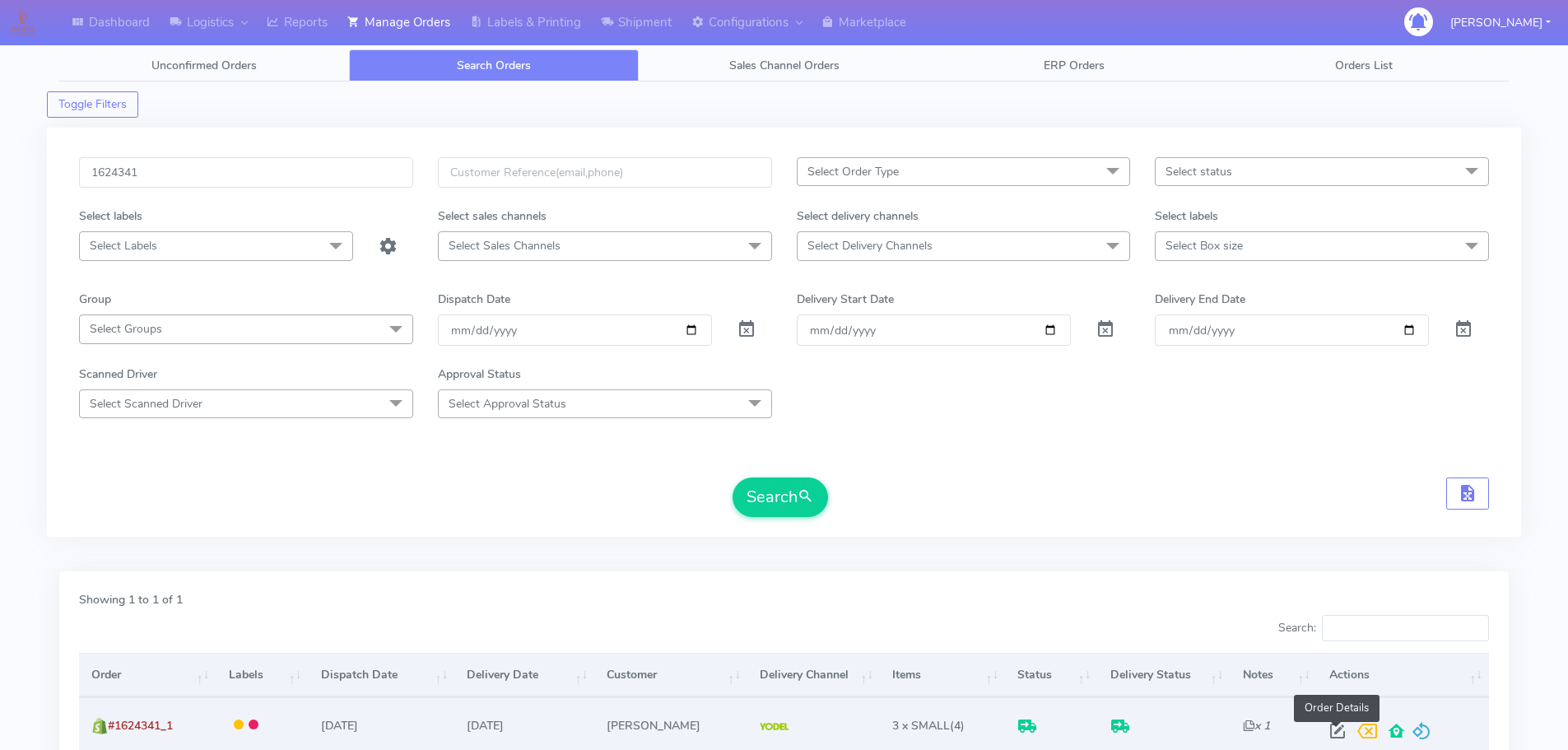
click at [1336, 734] on span at bounding box center [1337, 735] width 30 height 15
select select "5"
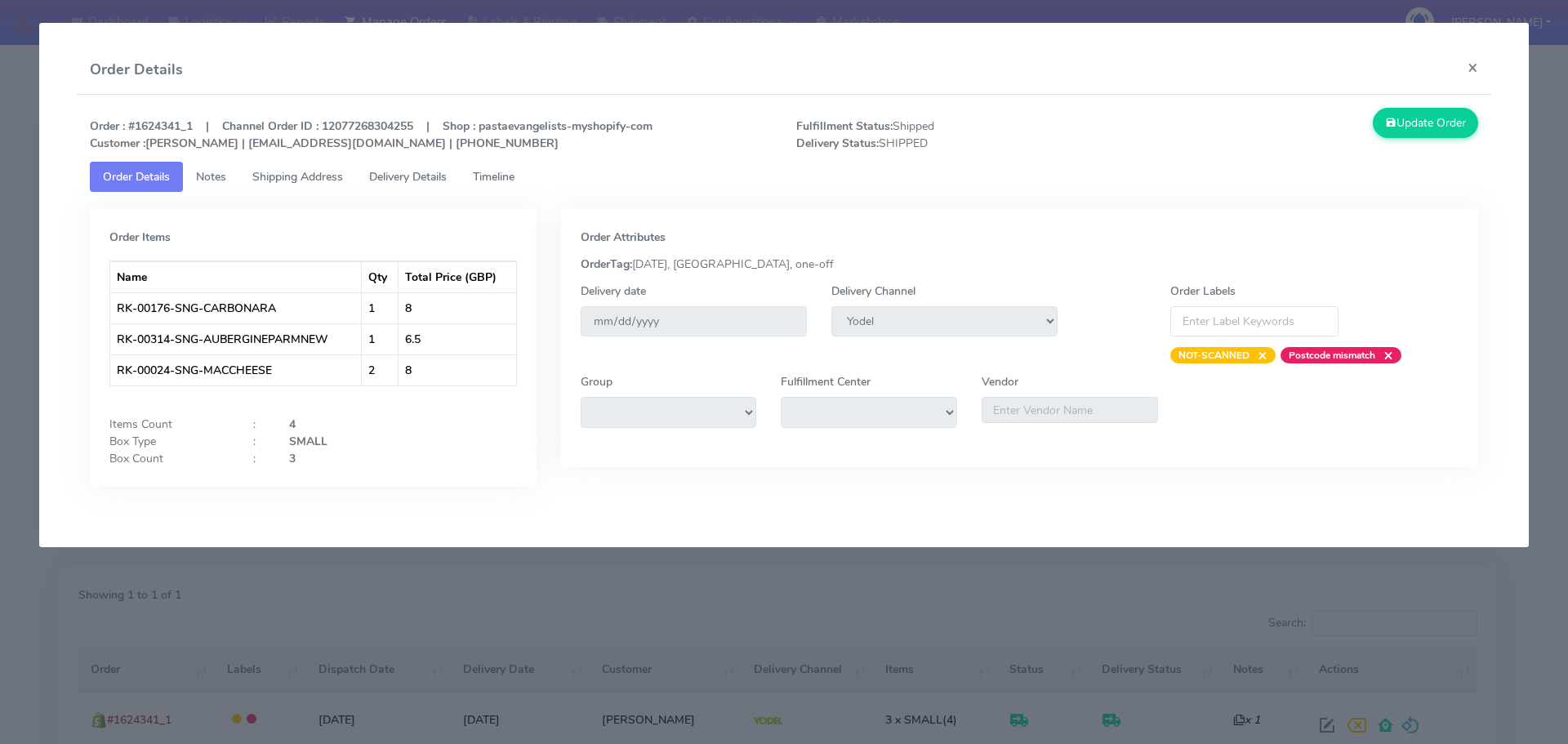
click at [434, 192] on tab "Order Items Name Qty Total Price (GBP) RK-00176-SNG-CARBONARA 1 8 RK-00314-SNG-…" at bounding box center [784, 351] width 1389 height 320
click at [425, 174] on span "Delivery Details" at bounding box center [407, 176] width 78 height 15
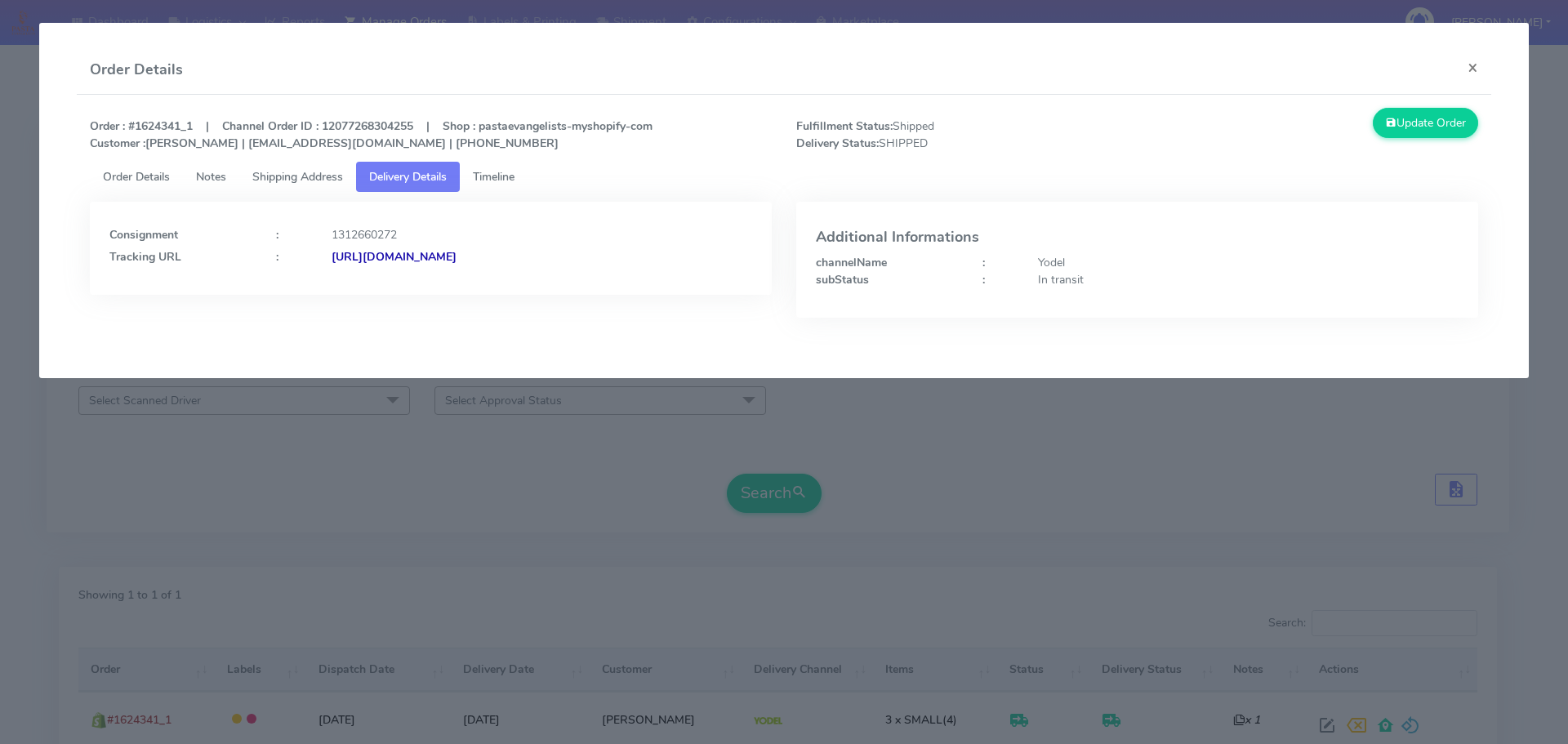
drag, startPoint x: 669, startPoint y: 269, endPoint x: 508, endPoint y: 286, distance: 161.9
click at [508, 286] on div "Consignment : 1312660272 Tracking URL : [URL][DOMAIN_NAME]" at bounding box center [430, 248] width 682 height 93
copy strong "JJD0002249960900155"
click at [561, 398] on modal-container "Order Details × Order : #1624341_1 | Channel Order ID : 12077268304255 | Shop :…" at bounding box center [784, 372] width 1568 height 744
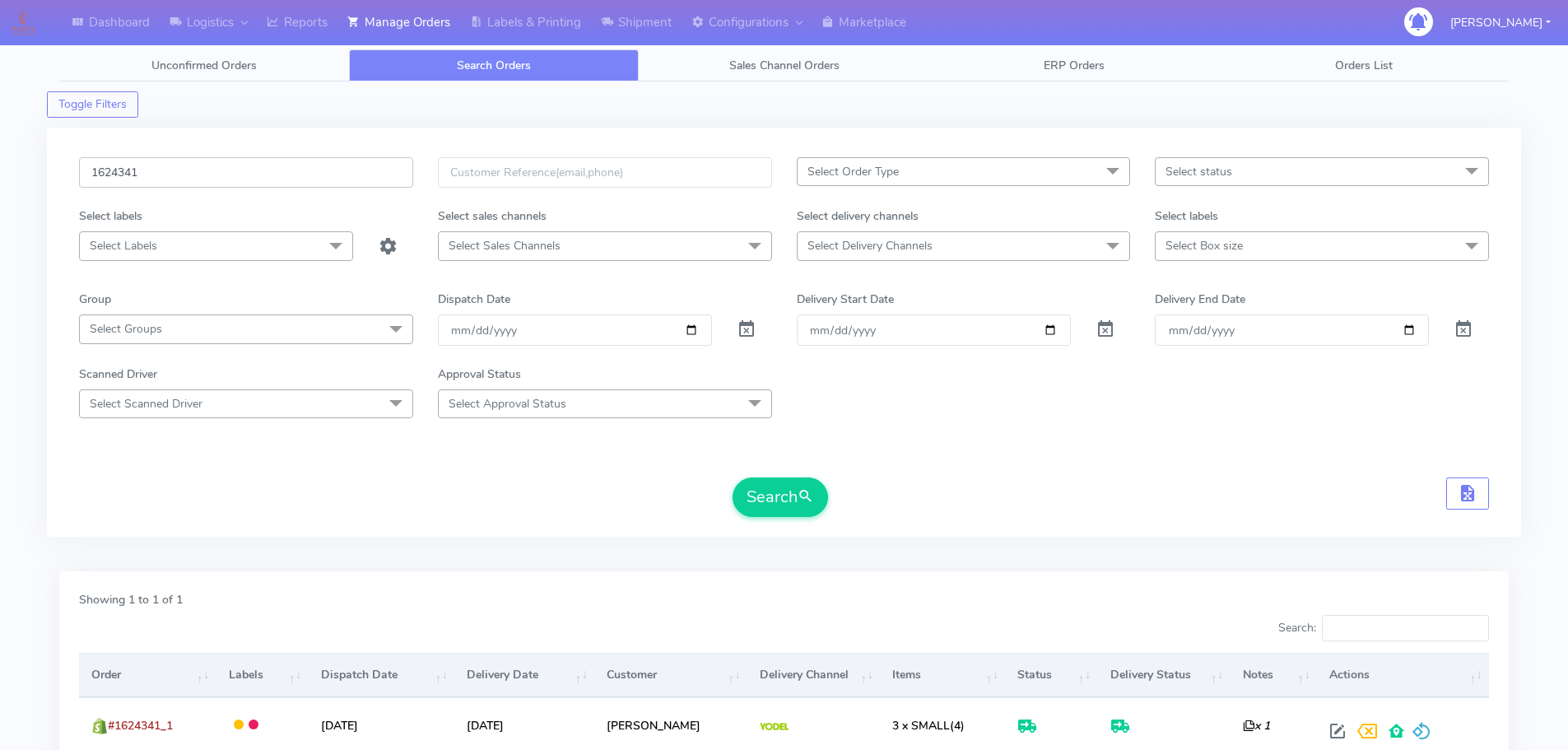
click at [313, 163] on input "1624341" at bounding box center [246, 172] width 334 height 31
paste input "678"
type input "1624678"
click at [733, 477] on button "Search" at bounding box center [780, 497] width 96 height 40
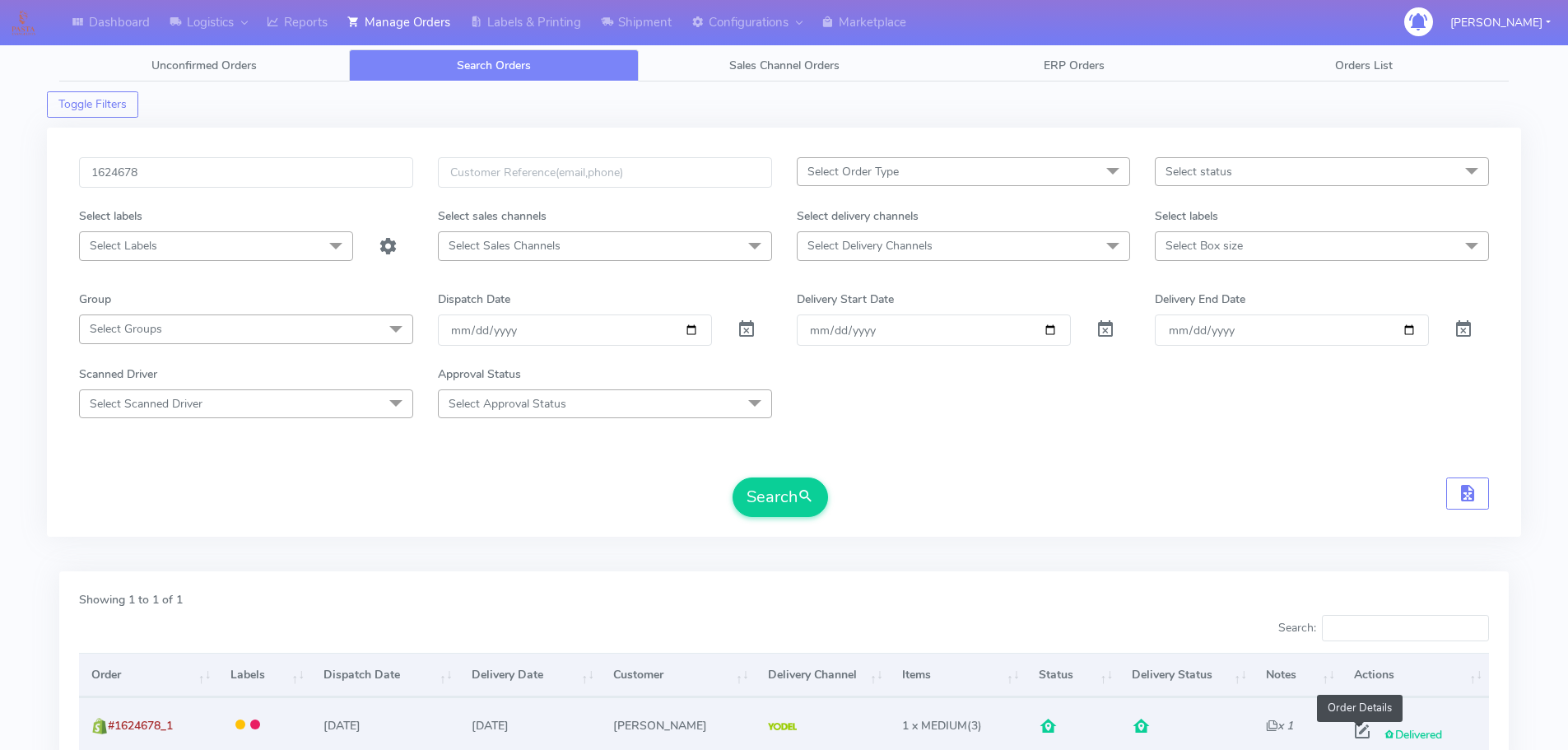
click at [1356, 736] on span at bounding box center [1362, 735] width 30 height 15
select select "5"
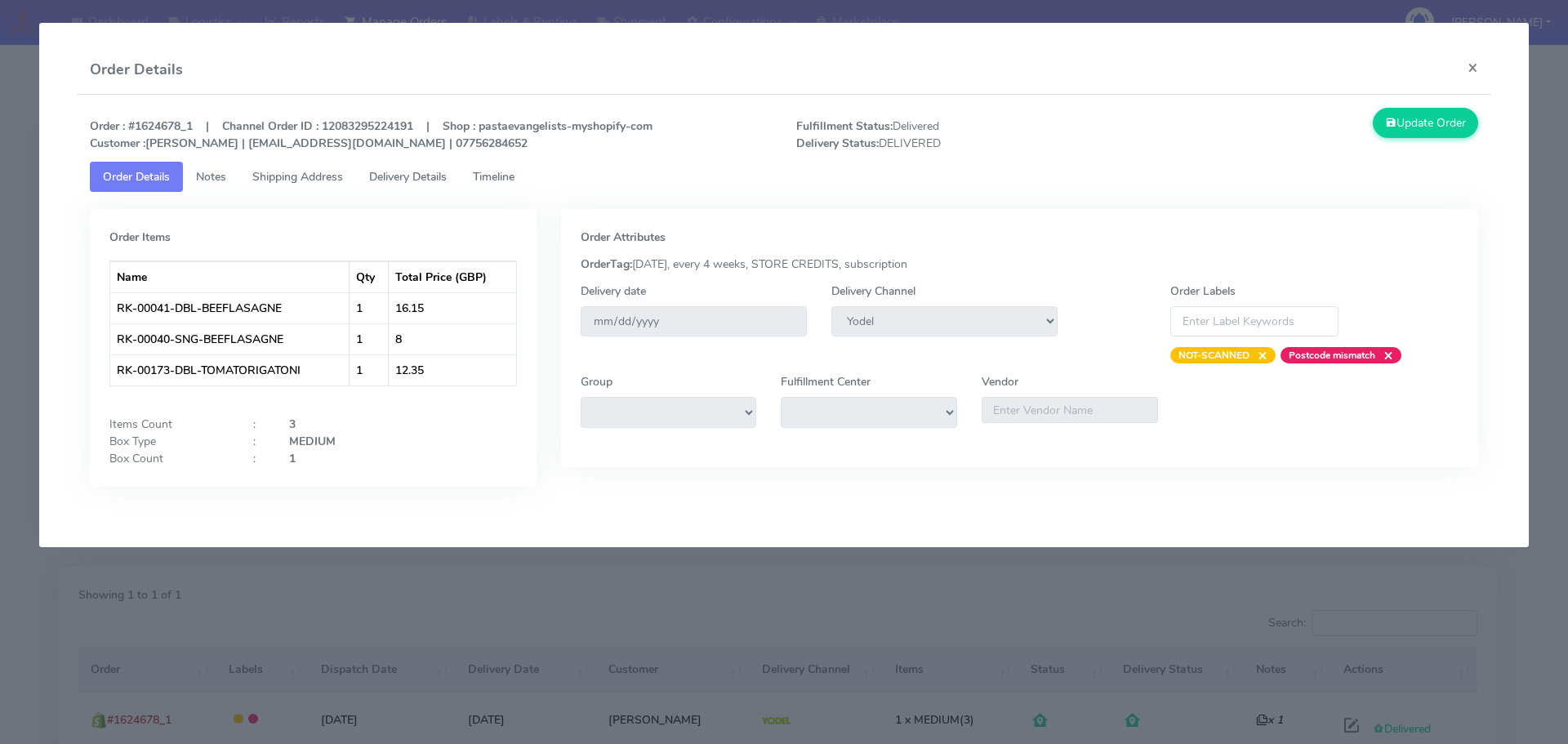
click at [407, 173] on span "Delivery Details" at bounding box center [407, 176] width 78 height 15
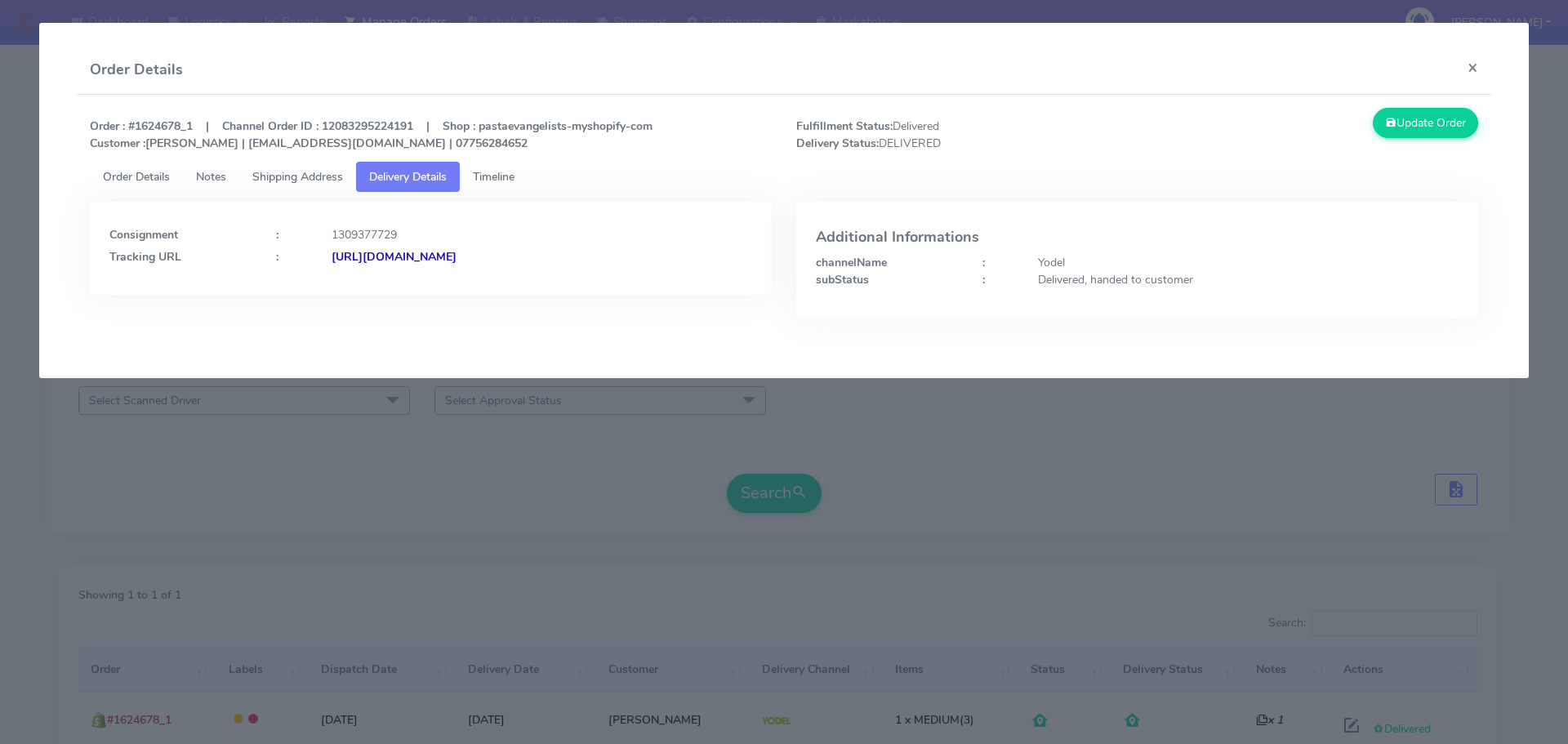
click at [142, 157] on div "Order : #1624678_1 | Channel Order ID : 12083295224191 | Shop : pastaevangelist…" at bounding box center [784, 134] width 1413 height 54
click at [149, 170] on span "Order Details" at bounding box center [136, 176] width 67 height 15
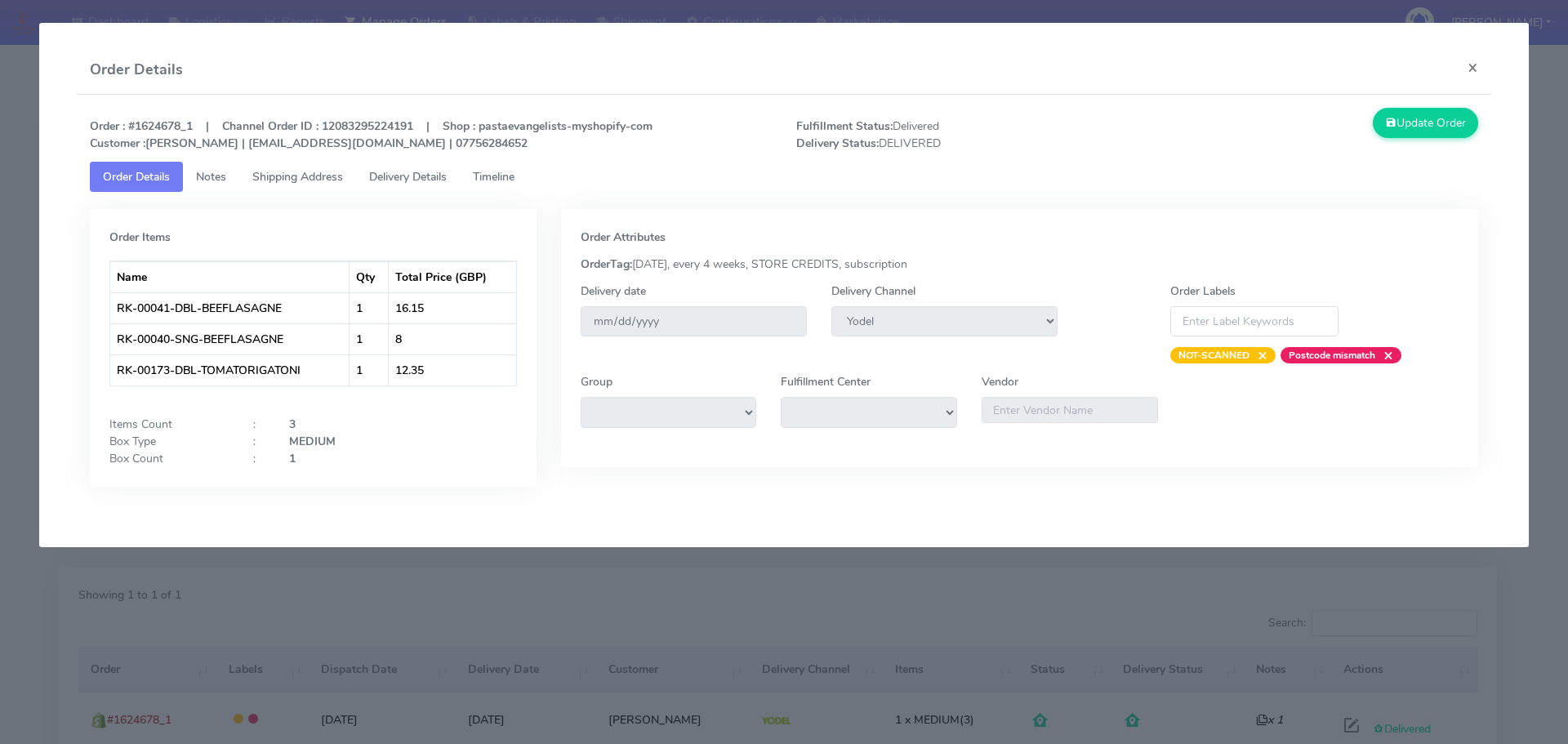
drag, startPoint x: 635, startPoint y: 525, endPoint x: 567, endPoint y: 224, distance: 308.6
click at [635, 525] on div "Order : #1624678_1 | Channel Order ID : 12083295224191 | Shop : pastaevangelist…" at bounding box center [784, 310] width 1415 height 430
